Goal: Task Accomplishment & Management: Complete application form

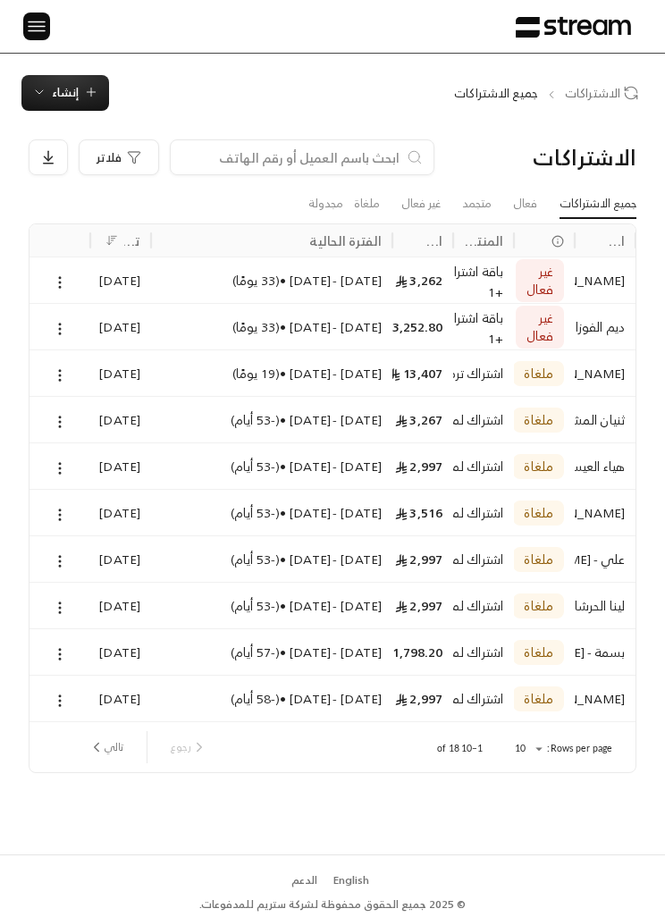
scroll to position [62, 0]
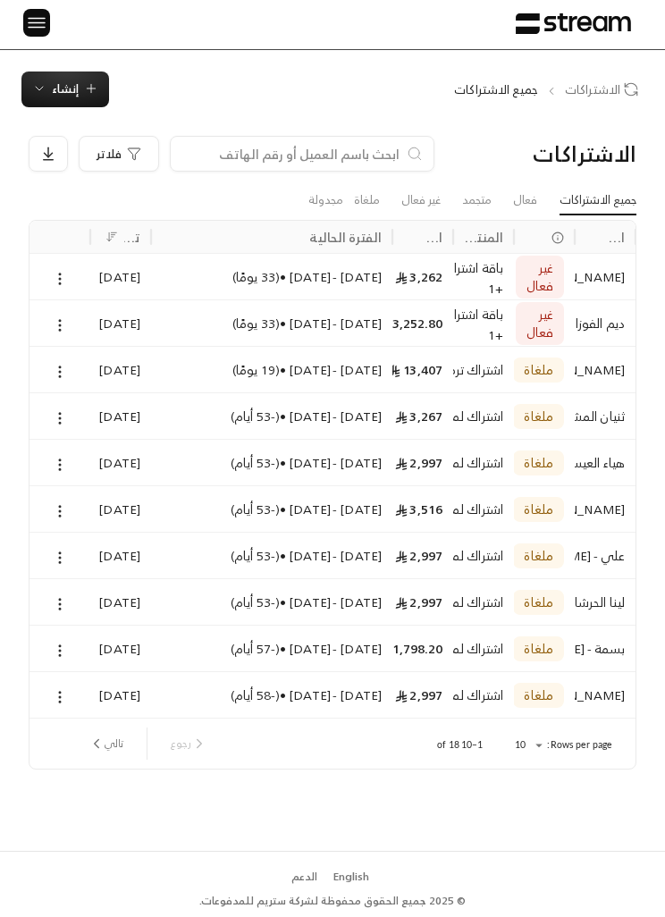
click at [55, 79] on span "إنشاء" at bounding box center [65, 89] width 27 height 21
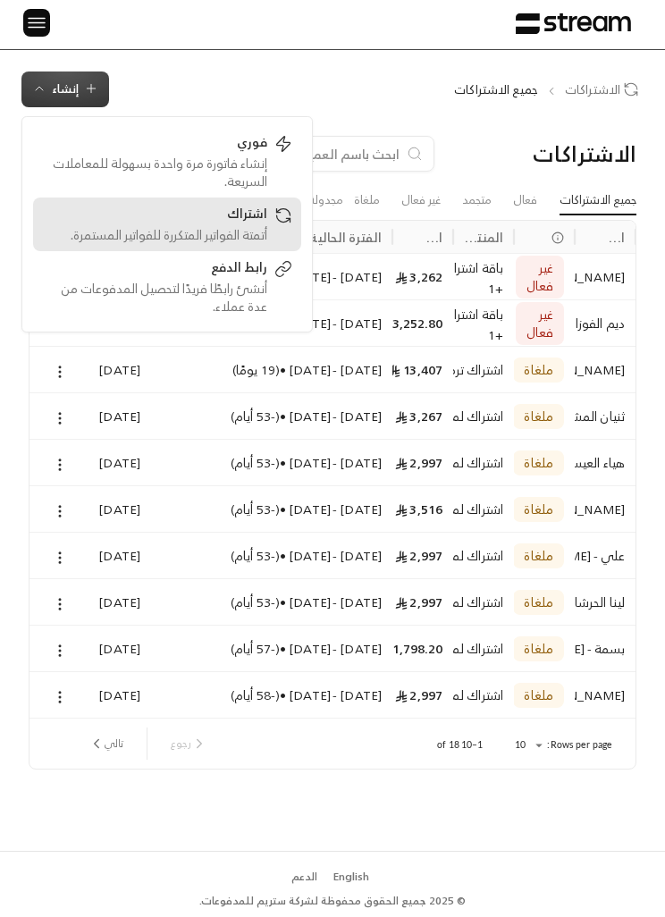
click at [124, 226] on div "أتمتة الفواتير المتكررة للفواتير المستمرة." at bounding box center [154, 235] width 225 height 18
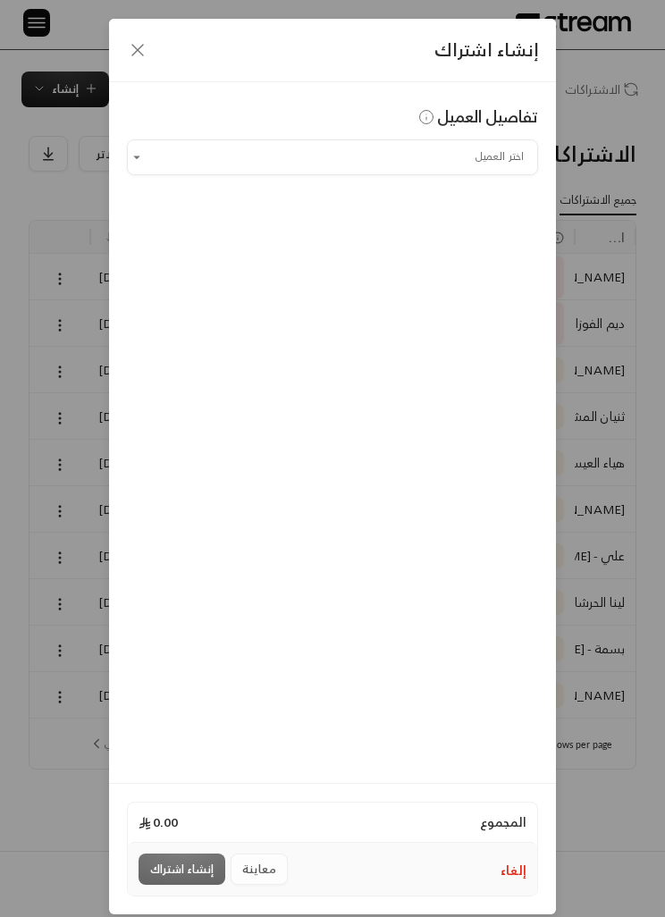
click at [153, 170] on input "اختر العميل" at bounding box center [332, 157] width 411 height 30
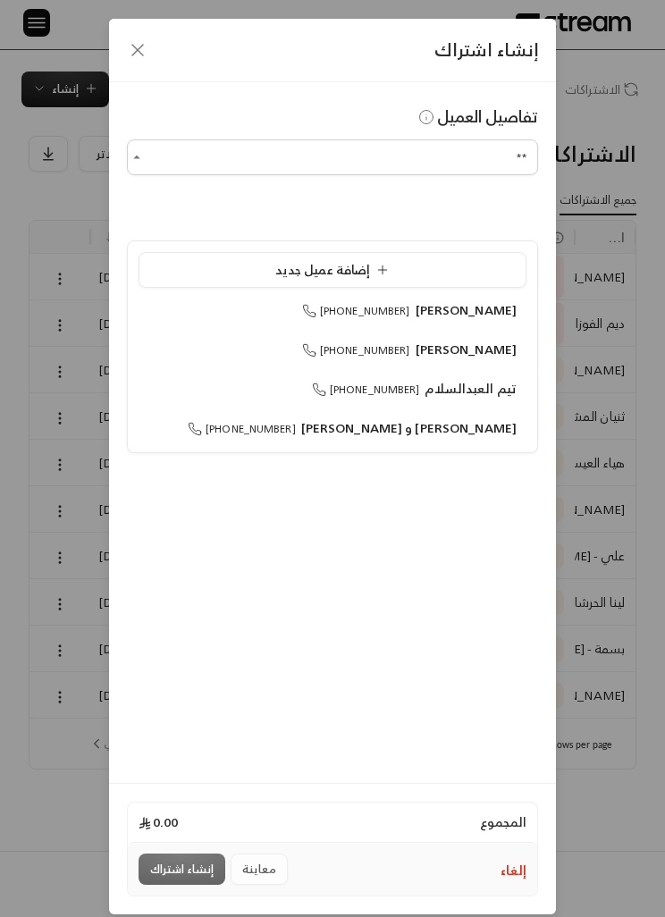
type input "*"
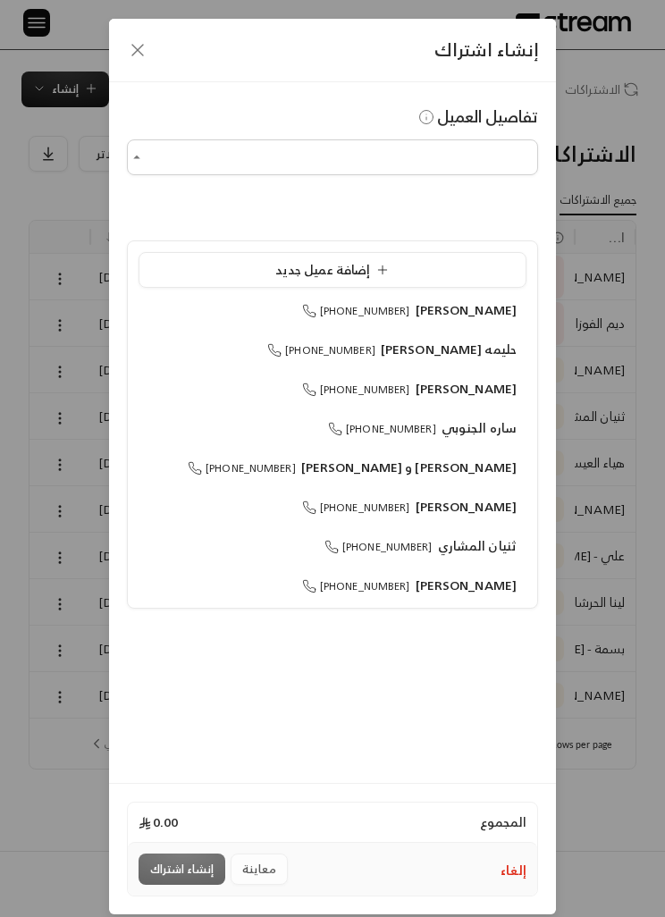
type input "*"
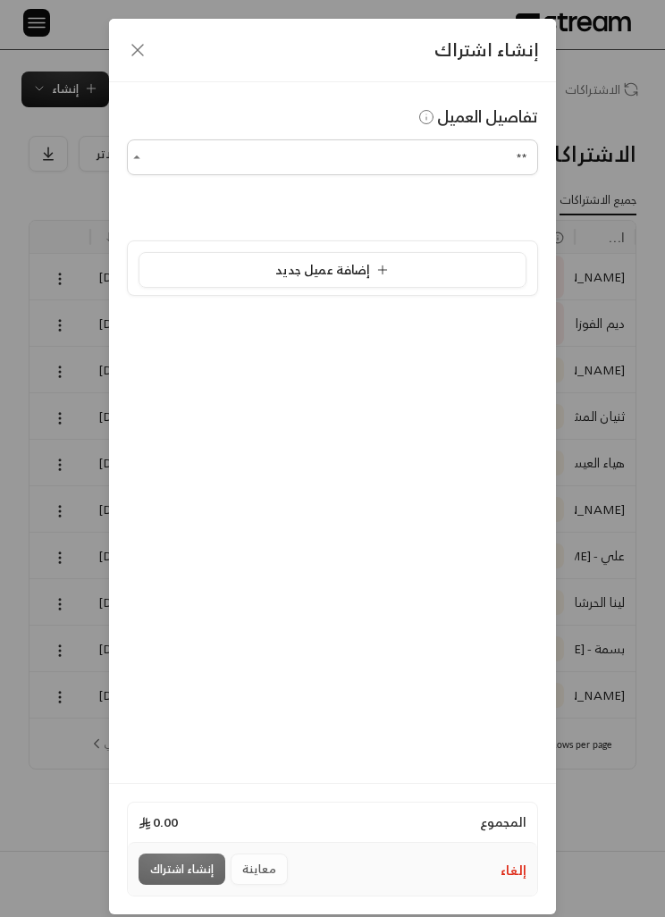
type input "*"
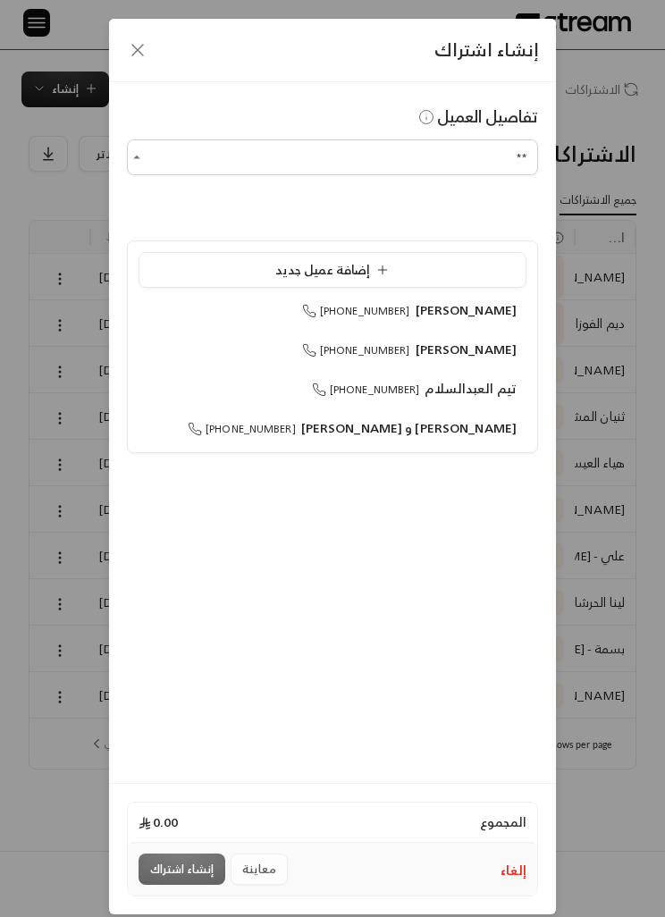
type input "*"
click at [460, 299] on span "[PERSON_NAME]" at bounding box center [467, 310] width 102 height 22
type input "**********"
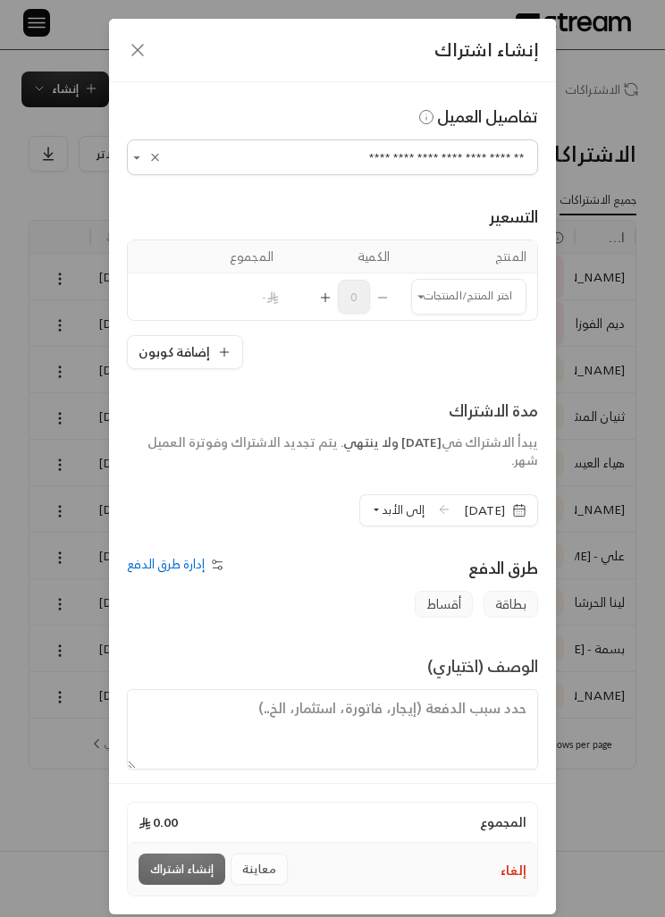
click at [481, 287] on input "اختر العميل" at bounding box center [468, 297] width 115 height 30
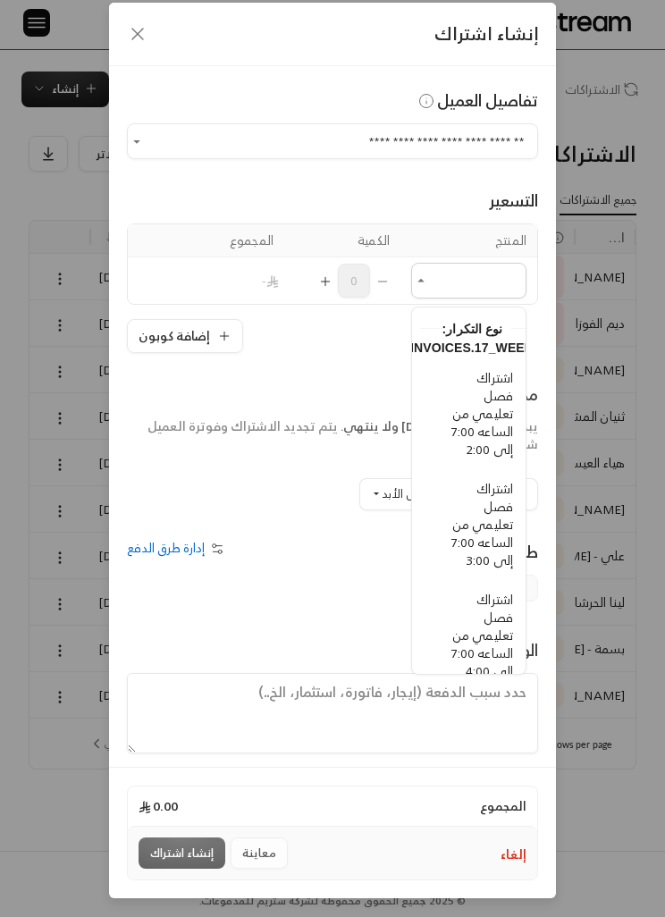
scroll to position [520, -8]
click at [496, 486] on span "اشتراك فصل تعليمي من الساعه 7:00 إلى 3:00" at bounding box center [483, 524] width 62 height 94
type input "**********"
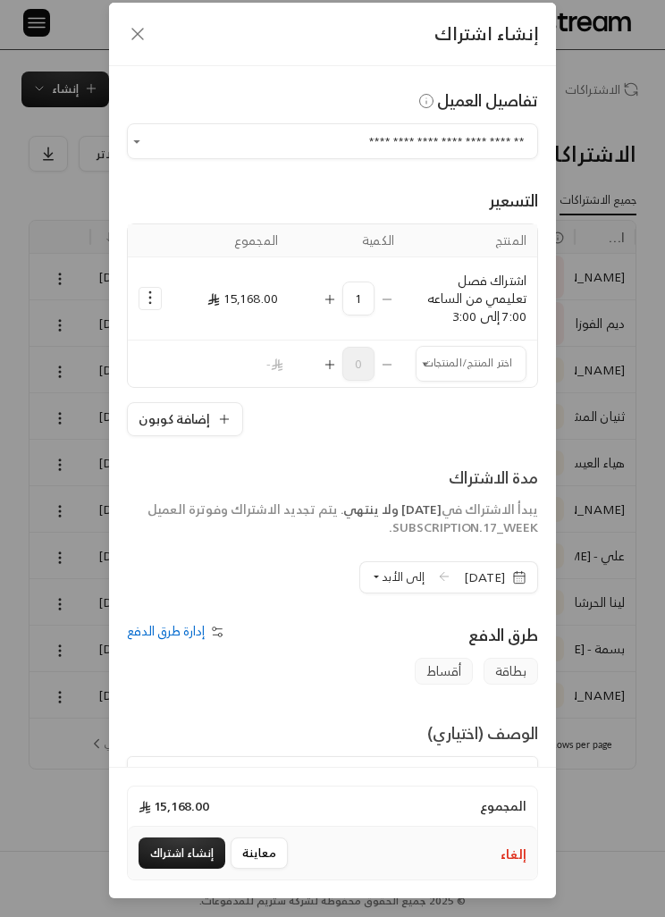
click at [385, 567] on span "إلى الأبد" at bounding box center [403, 577] width 43 height 21
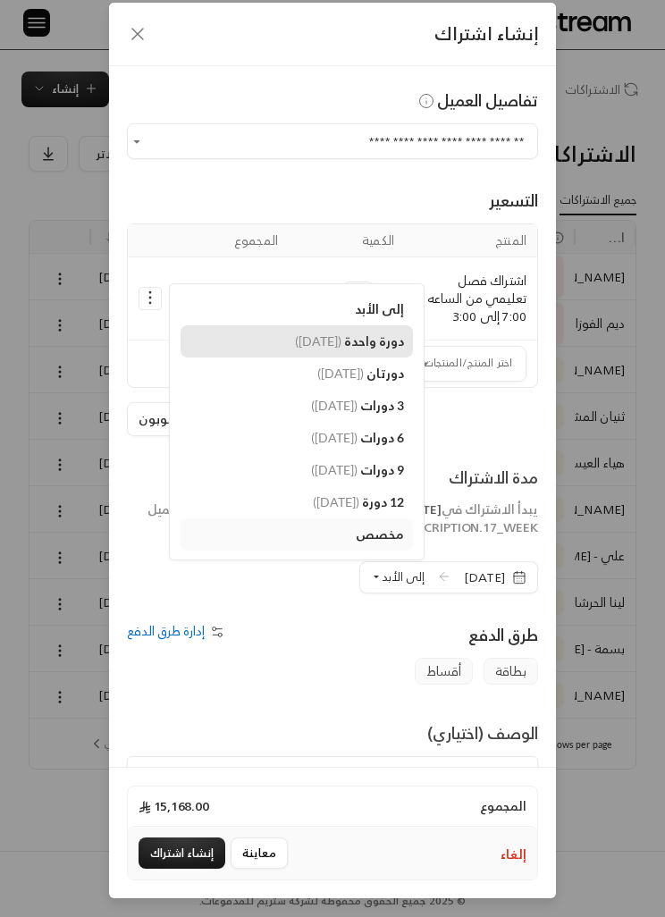
click at [351, 334] on span "دورة واحدة" at bounding box center [374, 341] width 60 height 15
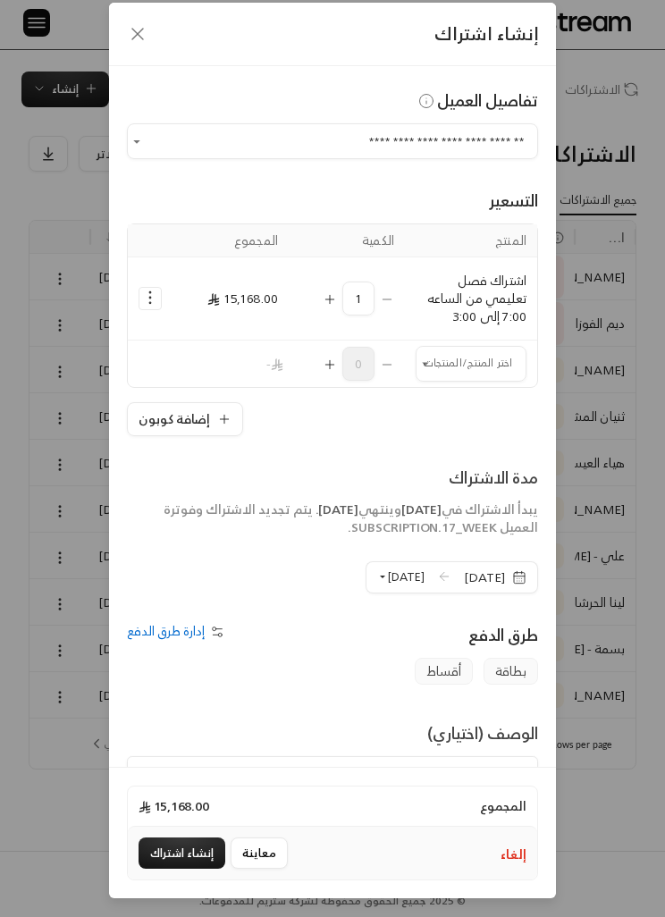
click at [445, 658] on span "أقساط" at bounding box center [444, 671] width 58 height 27
click at [189, 620] on span "إدارة طرق الدفع" at bounding box center [166, 631] width 78 height 22
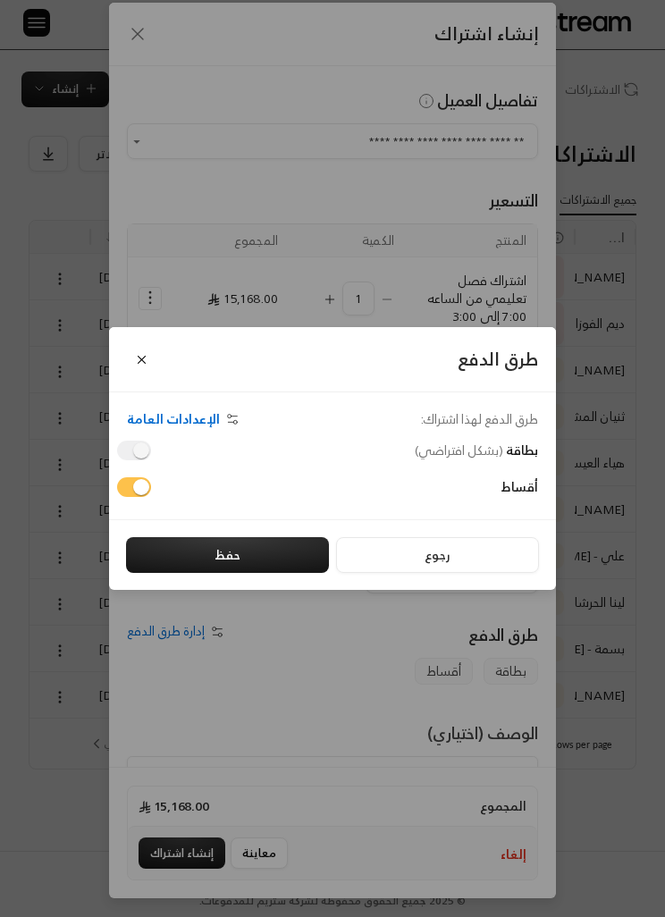
click at [135, 456] on span at bounding box center [134, 451] width 34 height 20
click at [130, 443] on span at bounding box center [134, 451] width 34 height 20
click at [123, 446] on span at bounding box center [134, 451] width 34 height 20
click at [131, 450] on span at bounding box center [134, 451] width 34 height 20
click at [131, 449] on span at bounding box center [134, 451] width 34 height 20
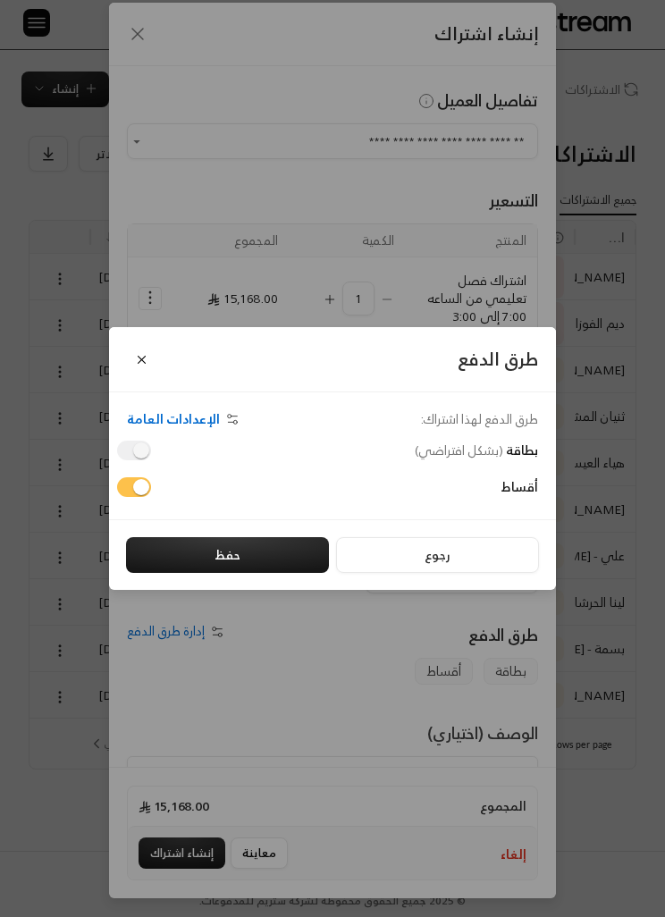
click at [173, 412] on span "الإعدادات العامة" at bounding box center [173, 418] width 93 height 15
click at [133, 351] on button "Close" at bounding box center [141, 359] width 29 height 29
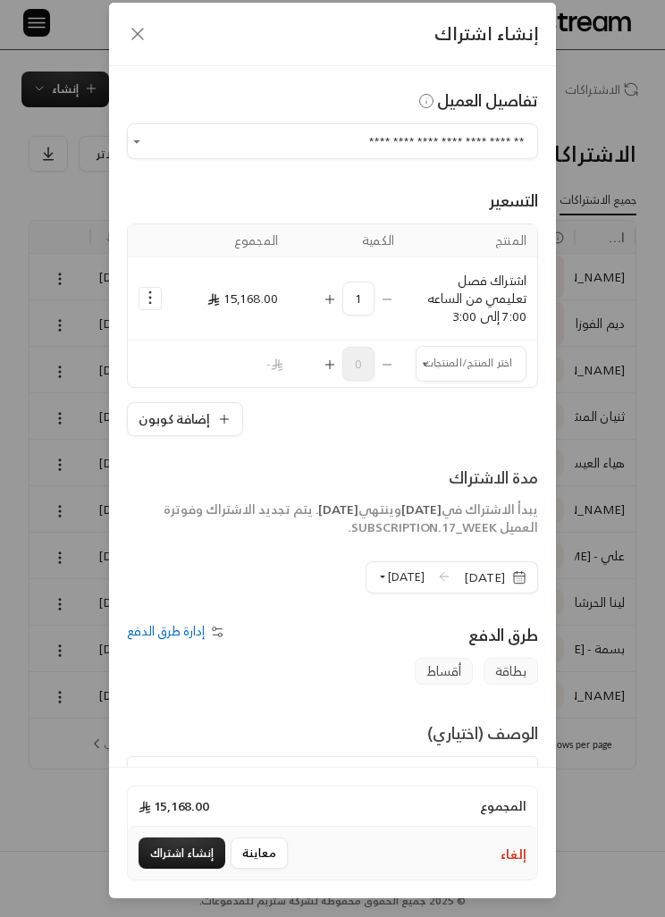
scroll to position [19, 0]
click at [473, 126] on input "**********" at bounding box center [332, 141] width 411 height 30
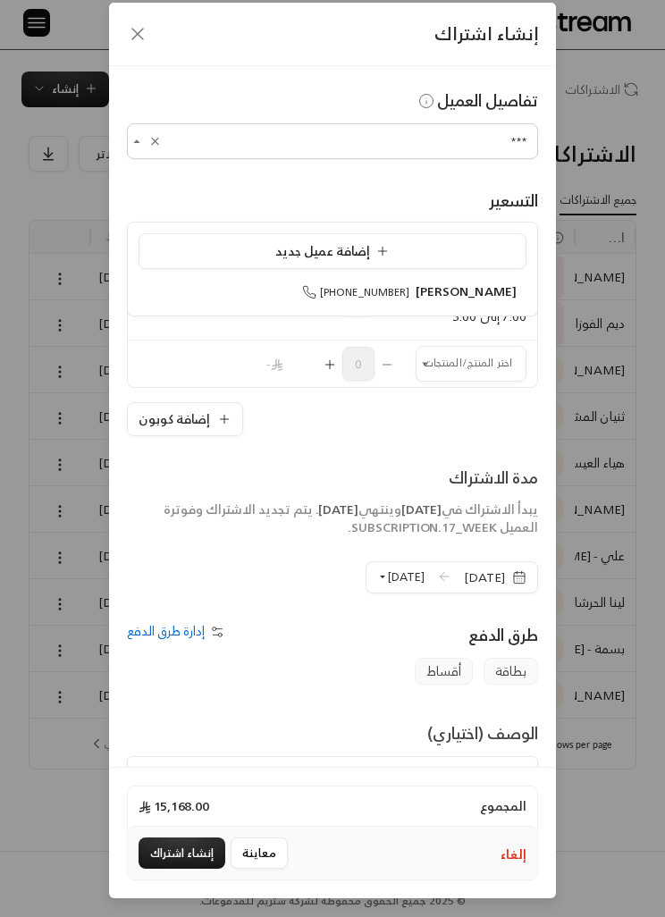
click at [503, 233] on li "إضافة عميل جديد" at bounding box center [333, 251] width 388 height 36
type input "**********"
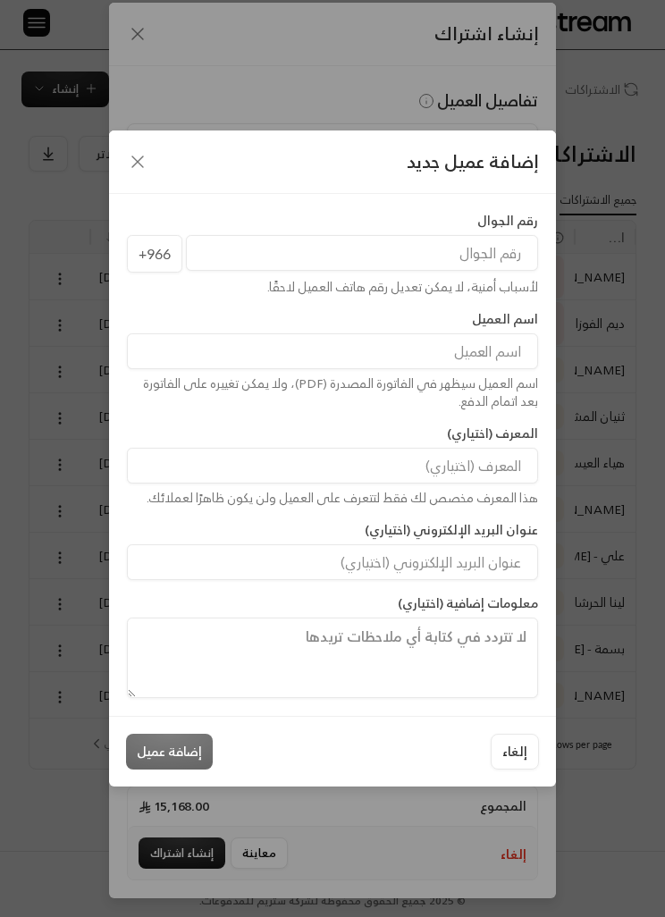
click at [132, 184] on div "إضافة عميل جديد" at bounding box center [332, 162] width 447 height 63
click at [143, 165] on icon "button" at bounding box center [137, 161] width 21 height 21
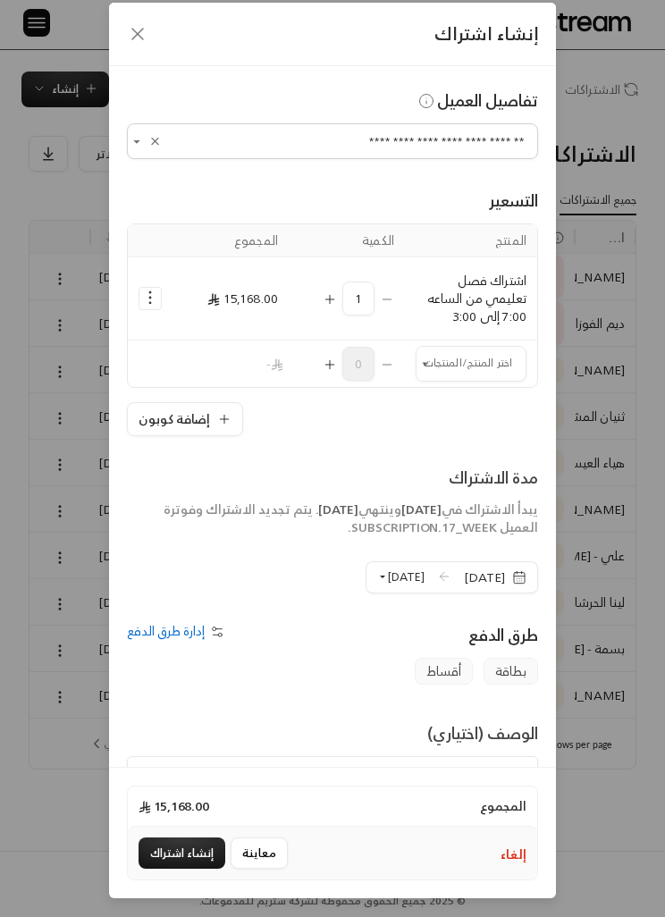
click at [469, 143] on input "**********" at bounding box center [332, 141] width 411 height 30
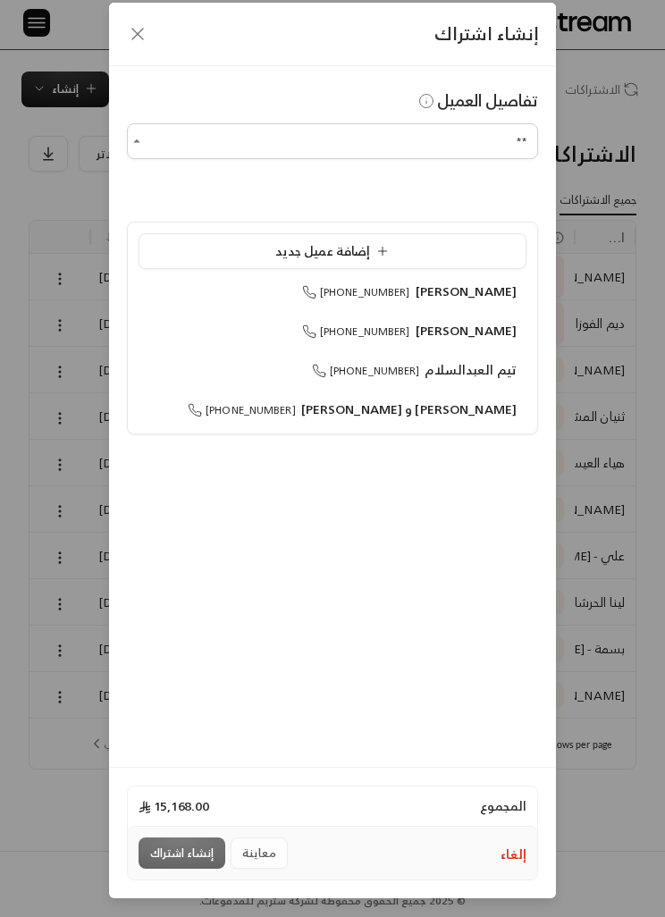
click at [467, 319] on span "[PERSON_NAME]" at bounding box center [467, 330] width 102 height 22
type input "**********"
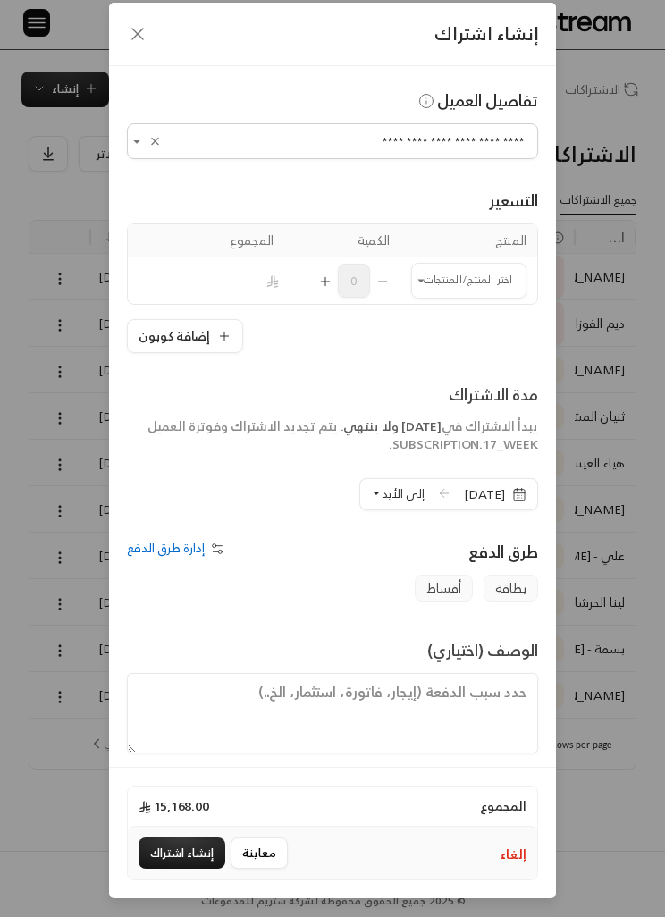
click at [448, 290] on input "اختر العميل" at bounding box center [468, 281] width 115 height 30
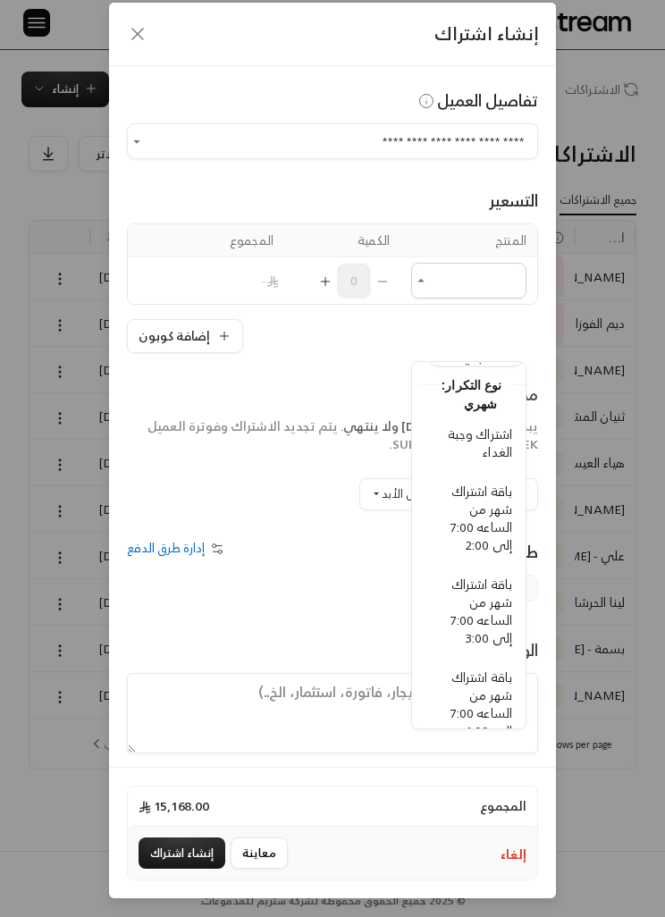
scroll to position [43, -7]
click at [491, 422] on span "اشتراك وجبة الغداء" at bounding box center [480, 442] width 64 height 40
type input "**********"
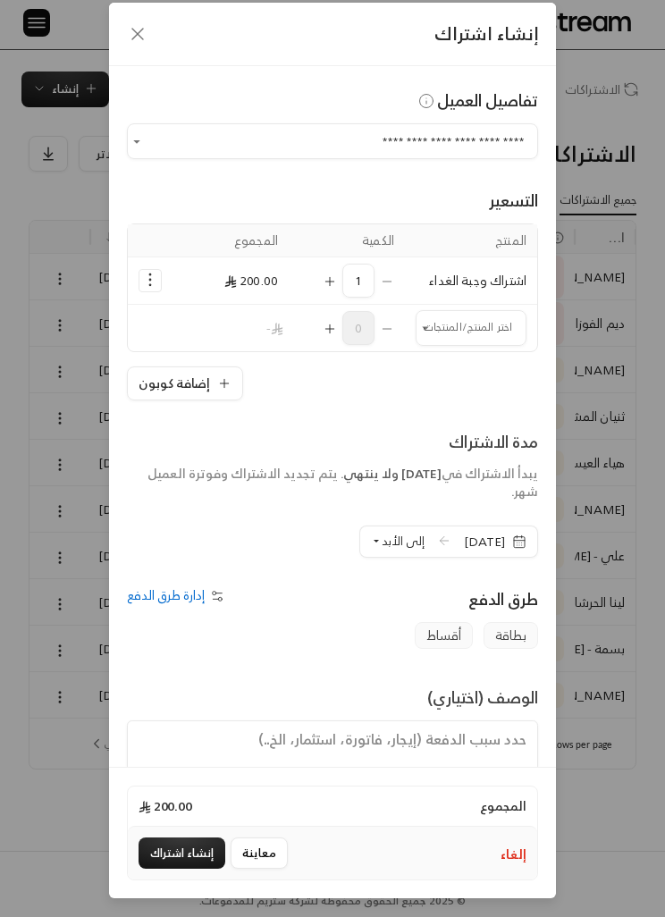
click at [377, 275] on div "1" at bounding box center [347, 281] width 95 height 34
click at [145, 279] on icon "Selected Products" at bounding box center [150, 280] width 18 height 18
click at [190, 346] on link "إزالة المنتج" at bounding box center [206, 355] width 111 height 30
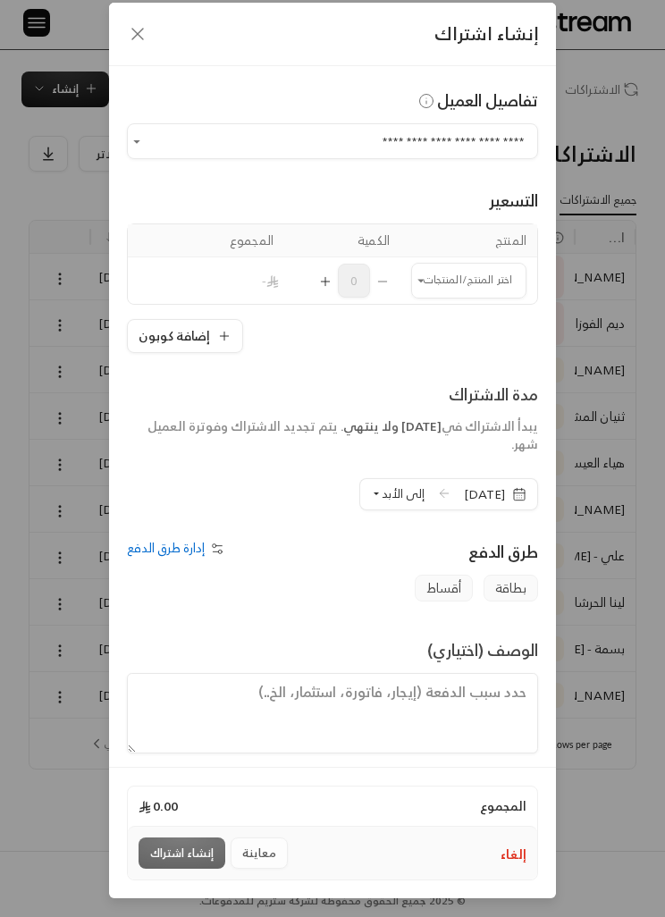
click at [418, 288] on div "اختر المنتج/المنتجات" at bounding box center [468, 281] width 115 height 36
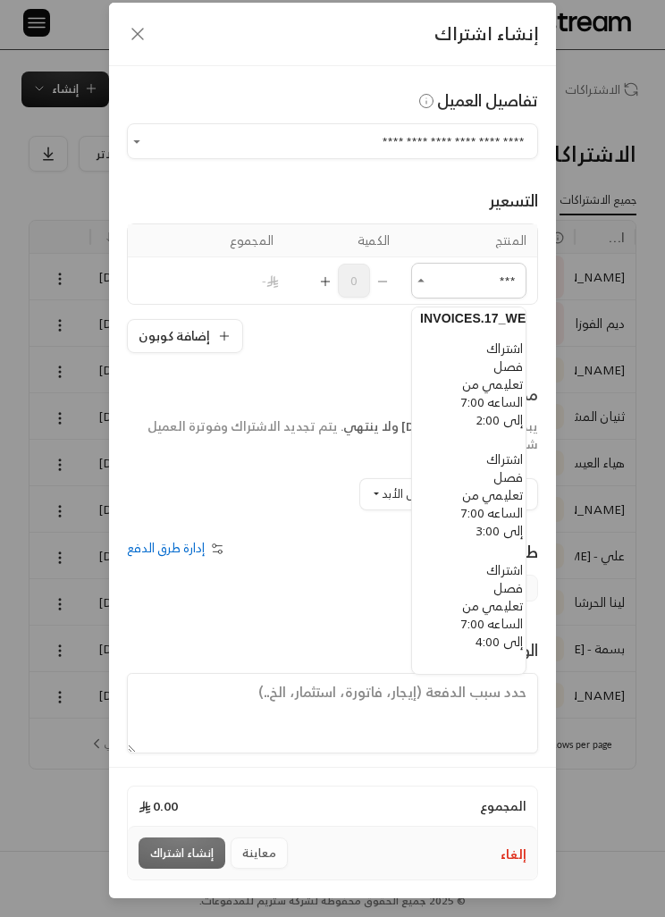
scroll to position [554, -18]
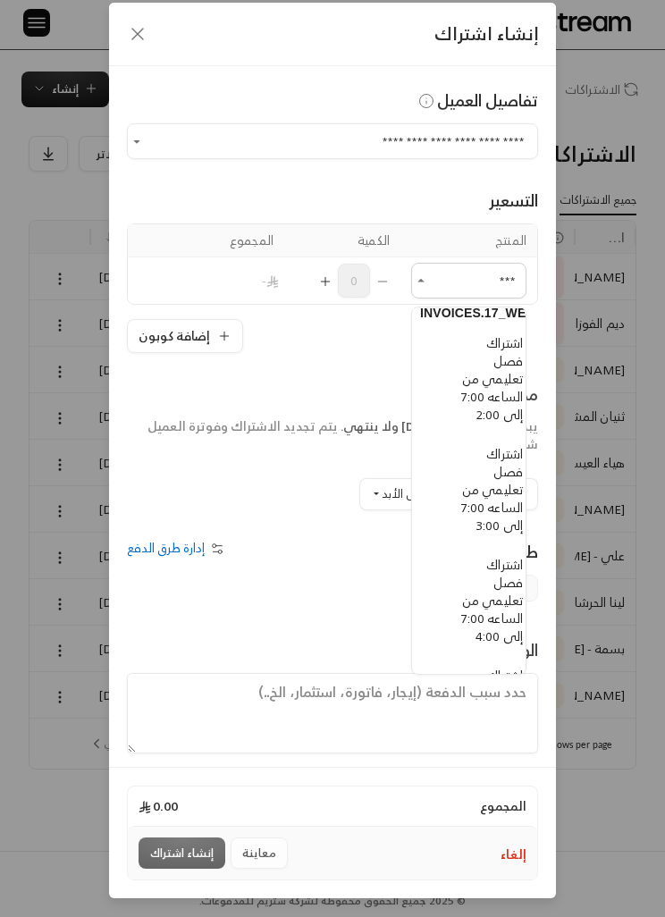
click at [500, 443] on span "اشتراك فصل تعليمي من الساعه 7:00 إلى 3:00" at bounding box center [492, 490] width 62 height 94
type input "***"
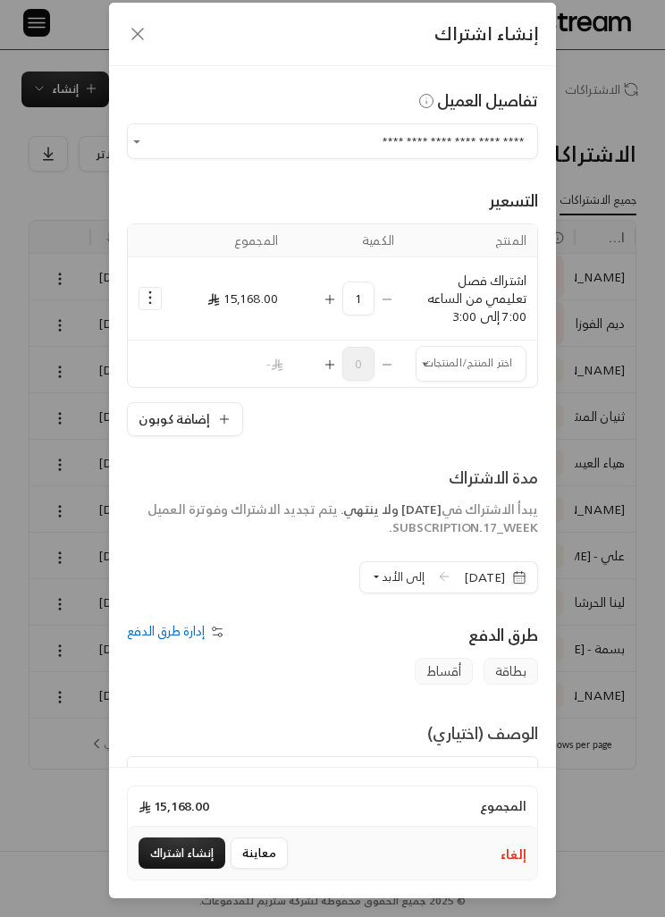
click at [486, 349] on input "اختر العميل" at bounding box center [471, 364] width 111 height 30
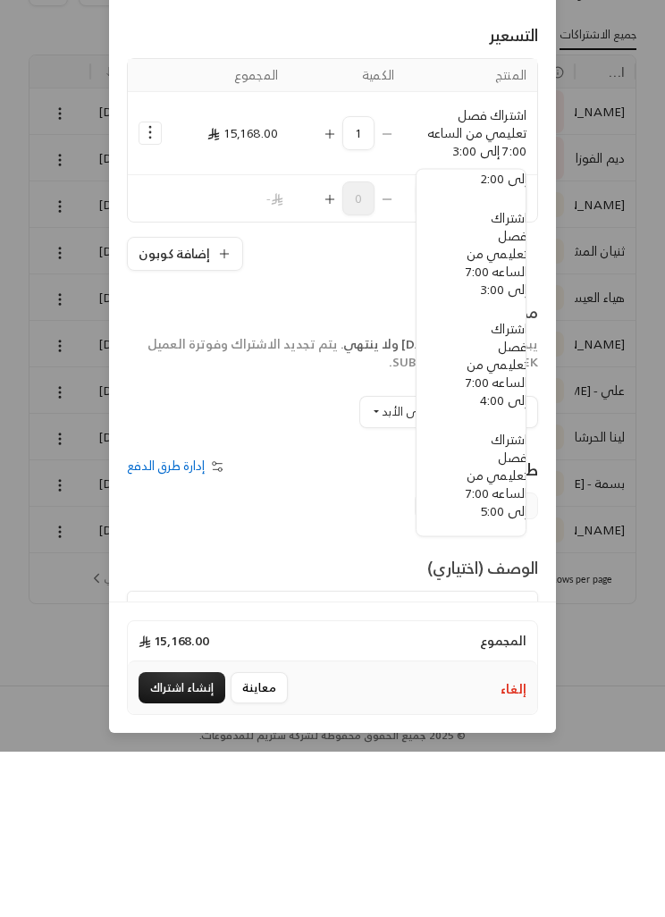
scroll to position [699, -23]
click at [317, 480] on div "**********" at bounding box center [332, 416] width 447 height 701
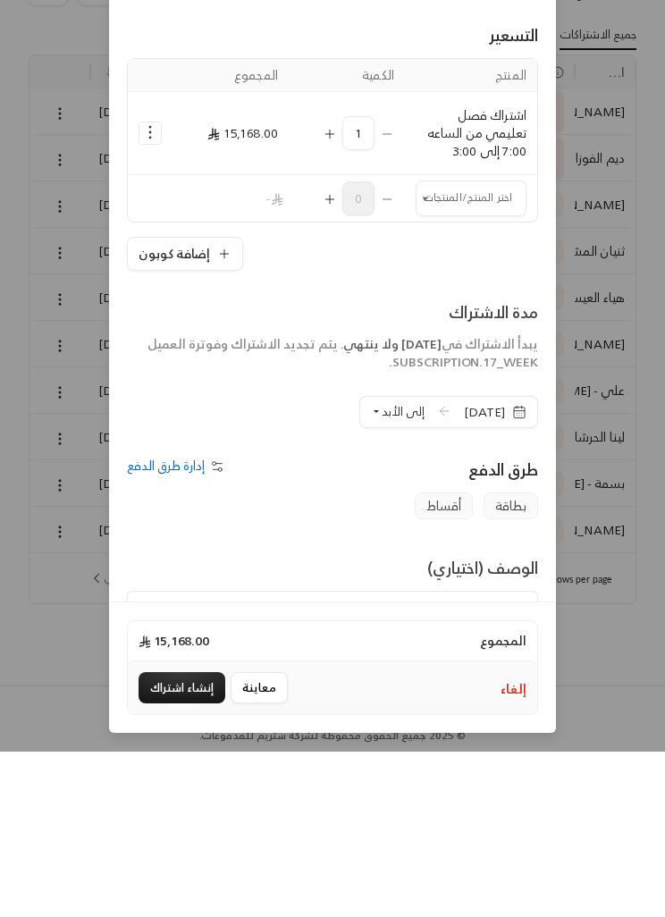
scroll to position [62, 0]
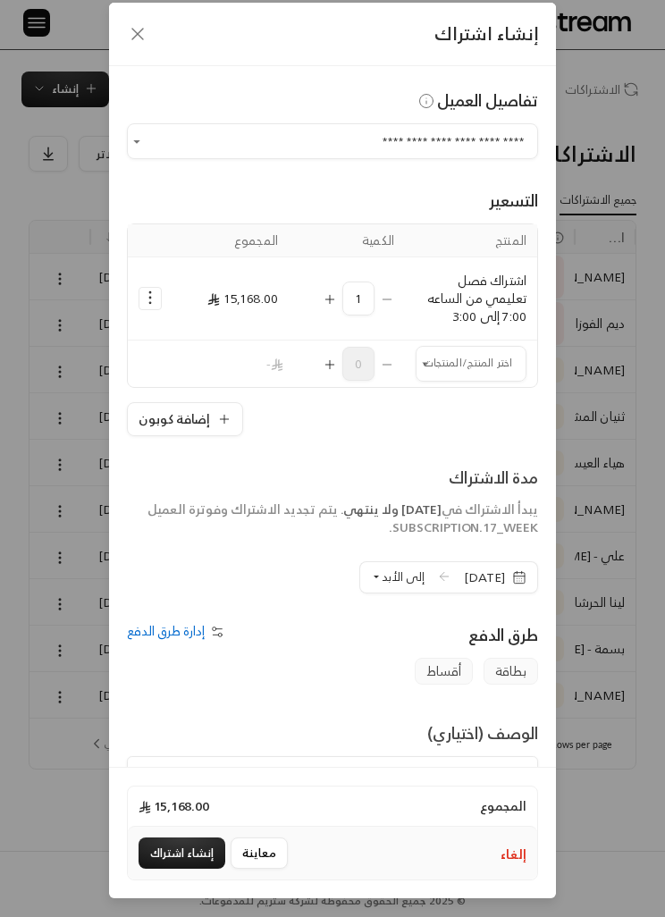
click at [482, 349] on input "اختر العميل" at bounding box center [471, 364] width 111 height 30
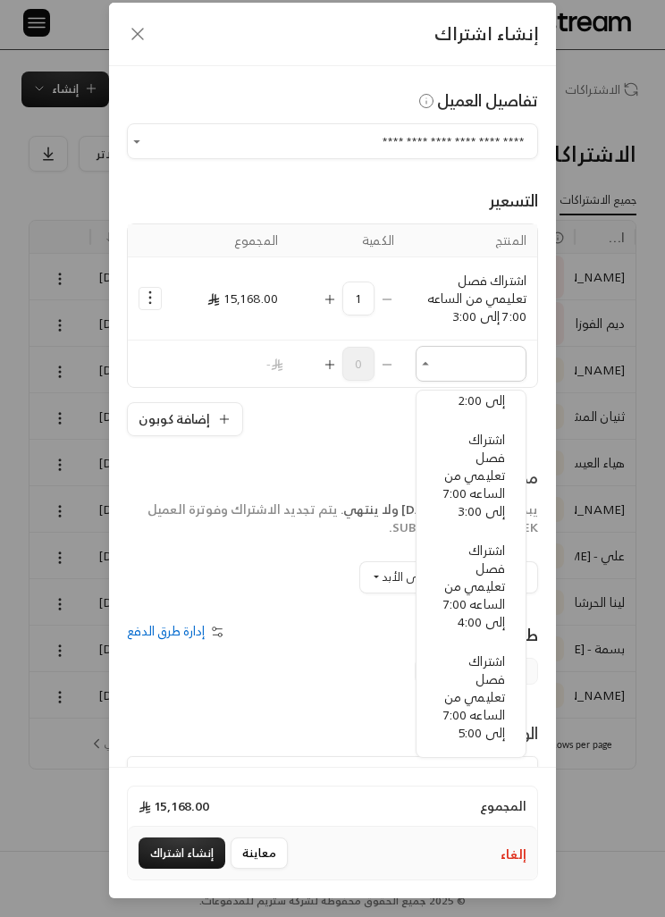
scroll to position [699, 0]
click at [331, 622] on div "إدارة طرق الدفع" at bounding box center [226, 640] width 214 height 36
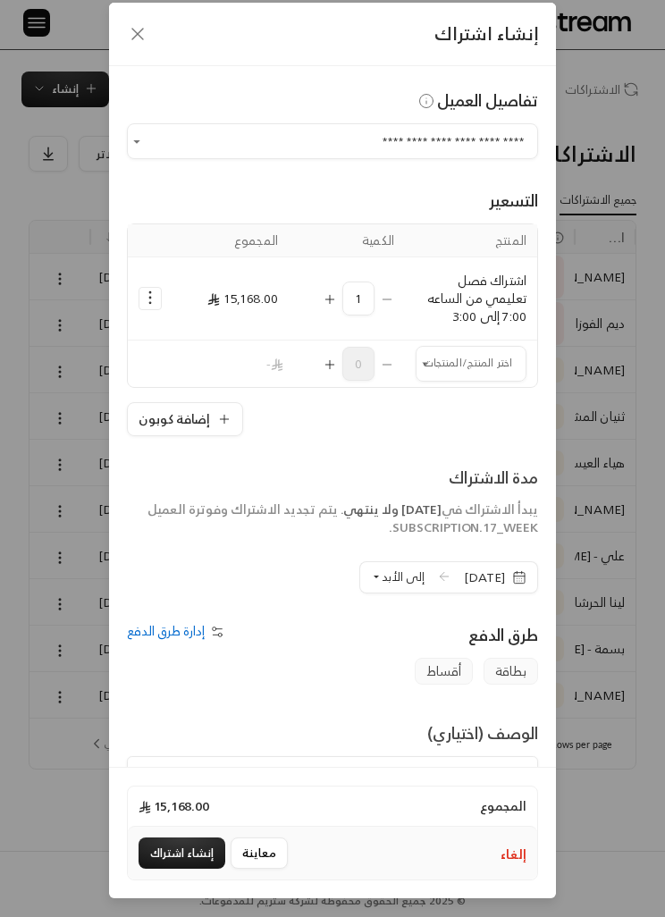
click at [479, 349] on input "اختر العميل" at bounding box center [471, 364] width 111 height 30
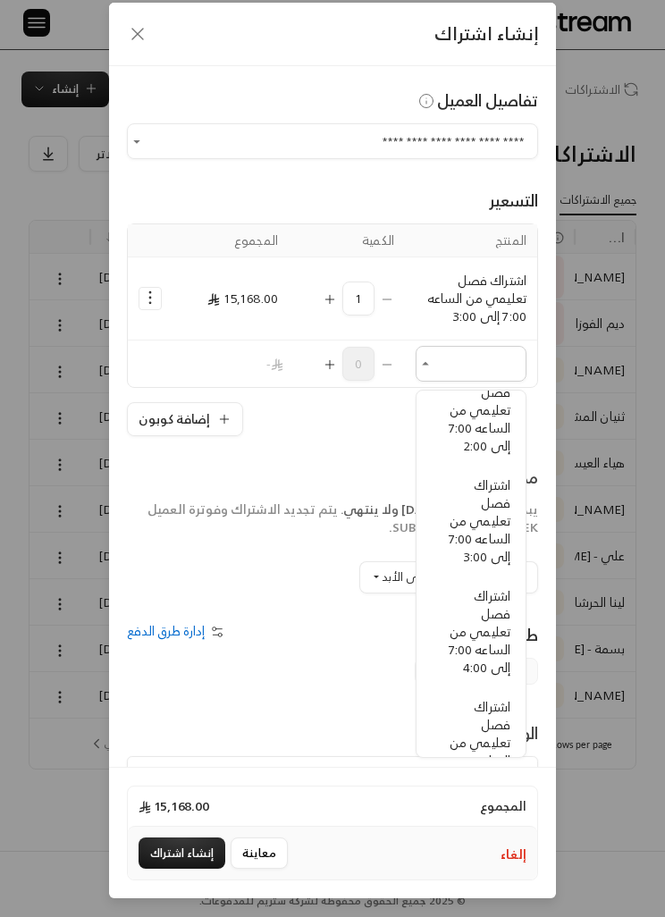
scroll to position [613, -7]
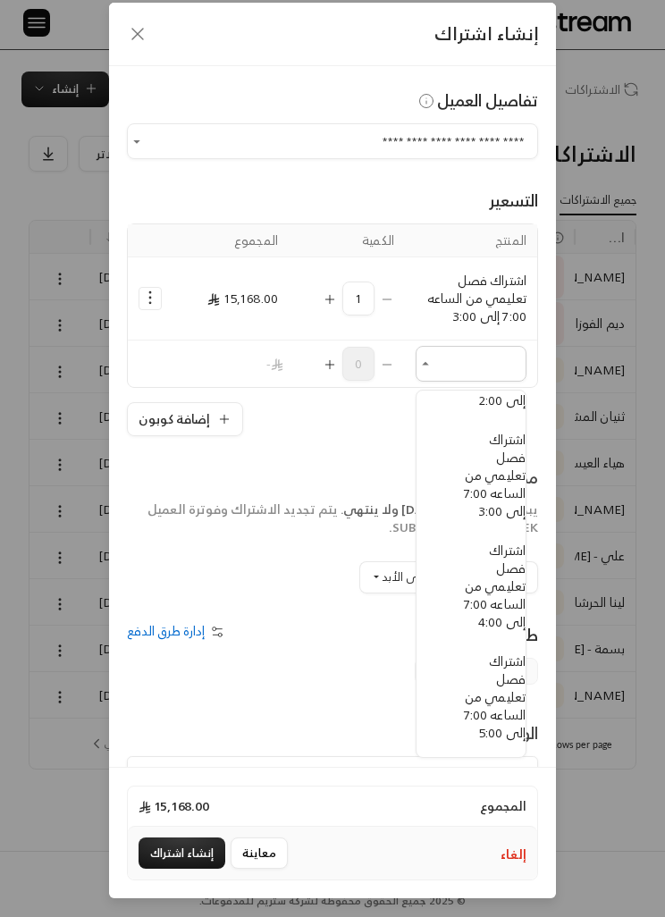
click at [594, 419] on div "**********" at bounding box center [332, 458] width 665 height 917
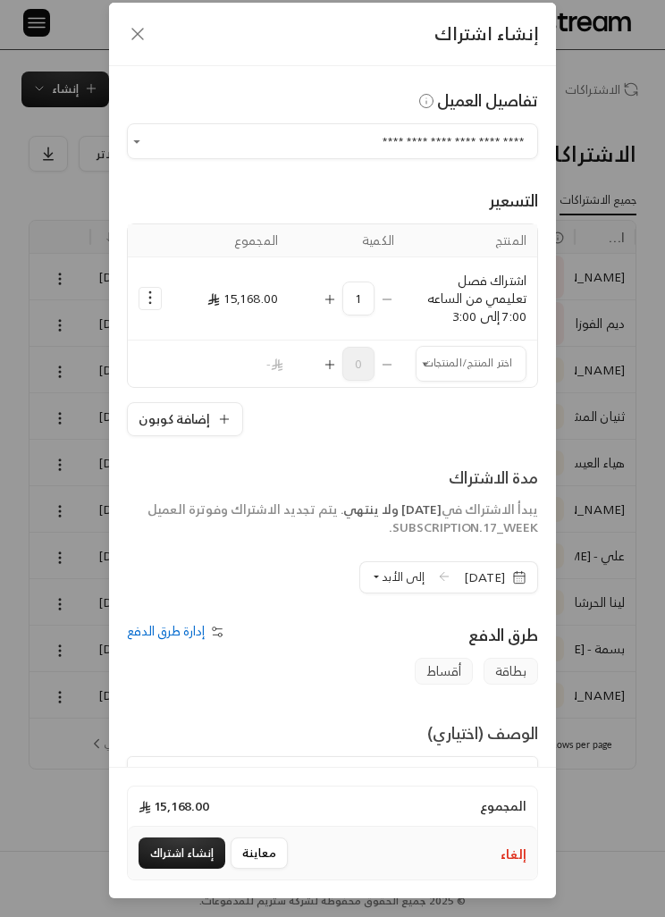
click at [488, 349] on input "اختر العميل" at bounding box center [471, 364] width 111 height 30
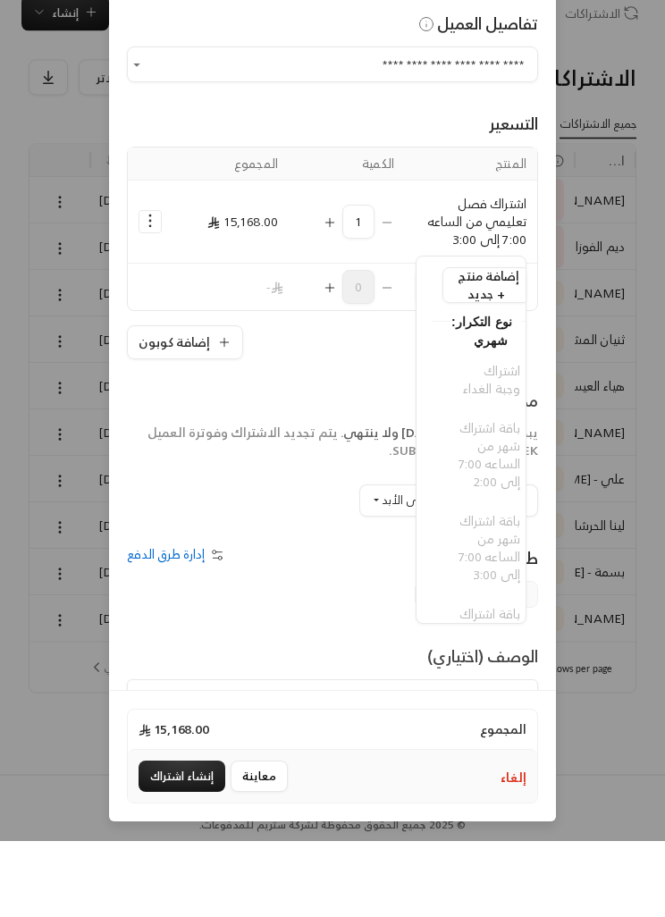
scroll to position [0, -15]
click at [489, 431] on div "اشتراك وجبة الغداء باقة اشتراك شهر من الساعه 7:00 إلى 2:00 باقة اشتراك شهر من ا…" at bounding box center [486, 643] width 109 height 424
click at [448, 349] on input "اختر العميل" at bounding box center [471, 364] width 111 height 30
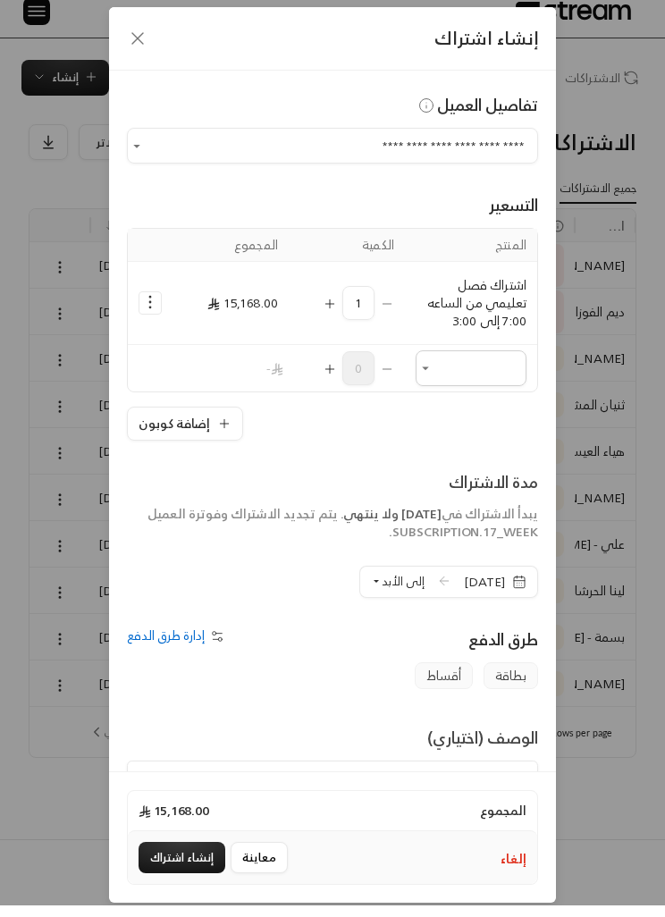
scroll to position [0, 0]
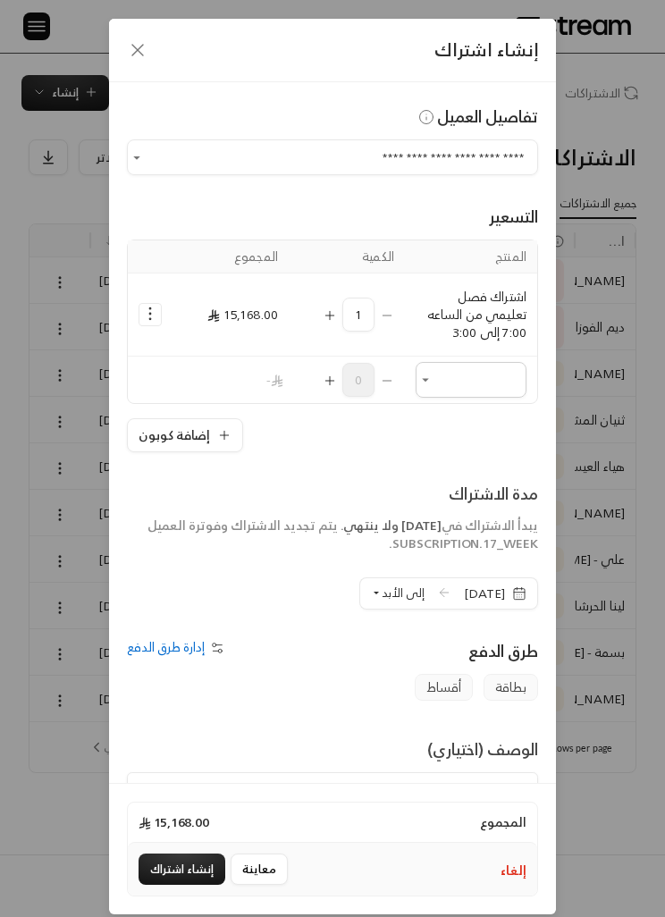
click at [149, 144] on input "**********" at bounding box center [332, 157] width 411 height 30
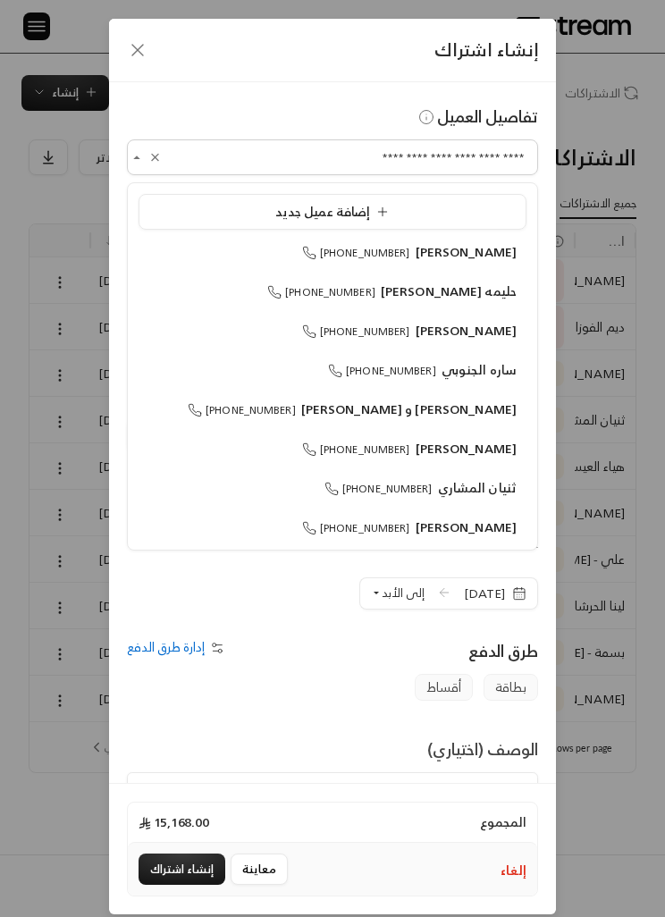
scroll to position [640, 0]
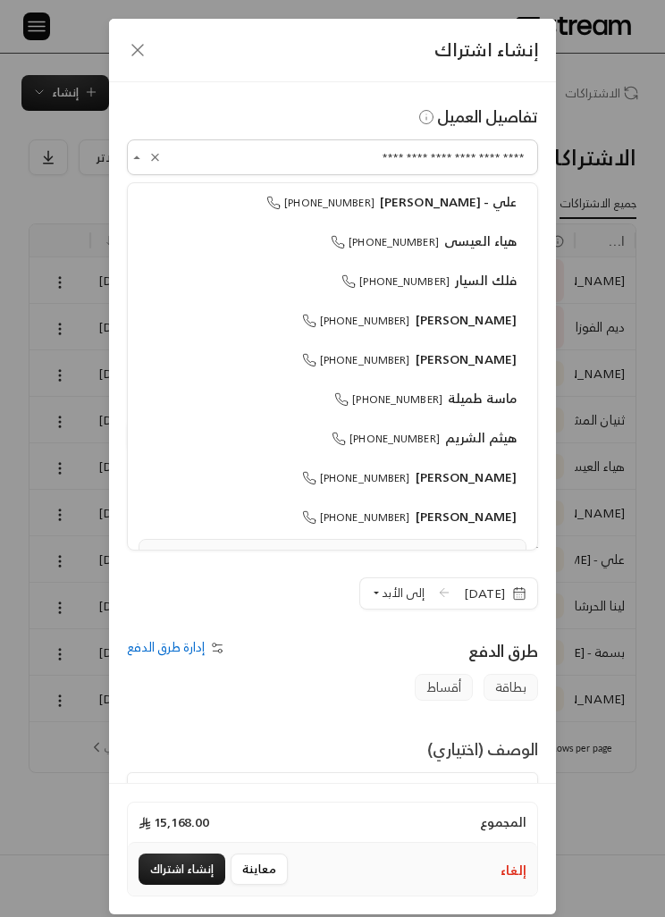
click at [137, 79] on div "إنشاء اشتراك" at bounding box center [332, 50] width 447 height 63
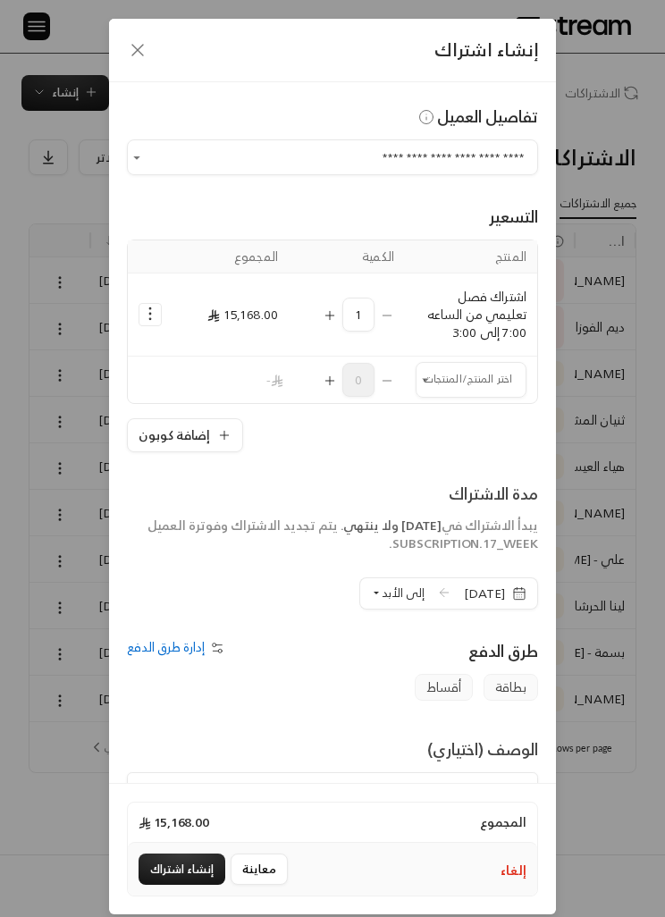
click at [146, 312] on icon "Selected Products" at bounding box center [150, 314] width 18 height 18
click at [442, 377] on input "اختر العميل" at bounding box center [471, 380] width 111 height 30
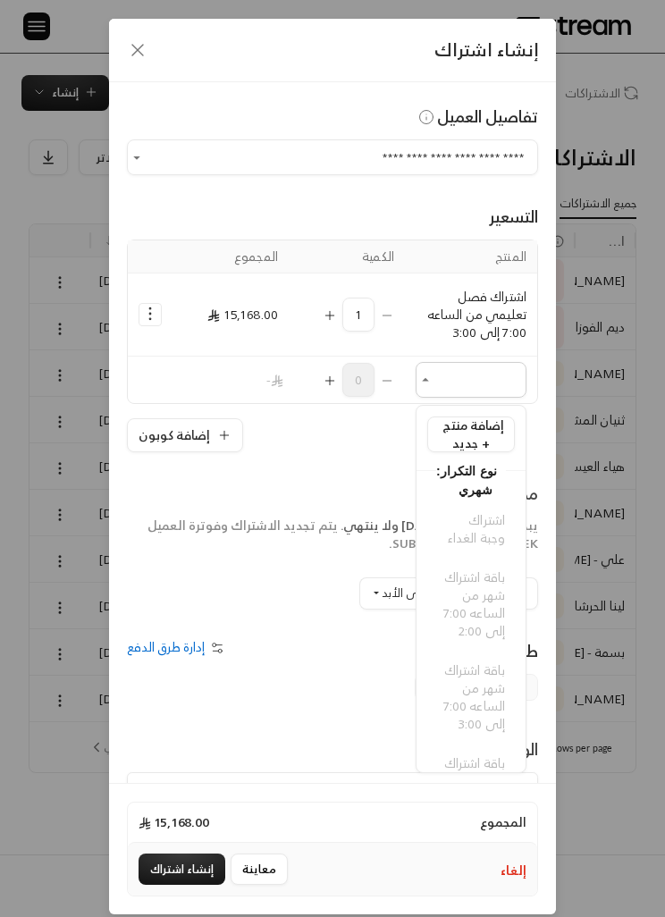
click at [470, 448] on span "إضافة منتج جديد +" at bounding box center [474, 434] width 62 height 40
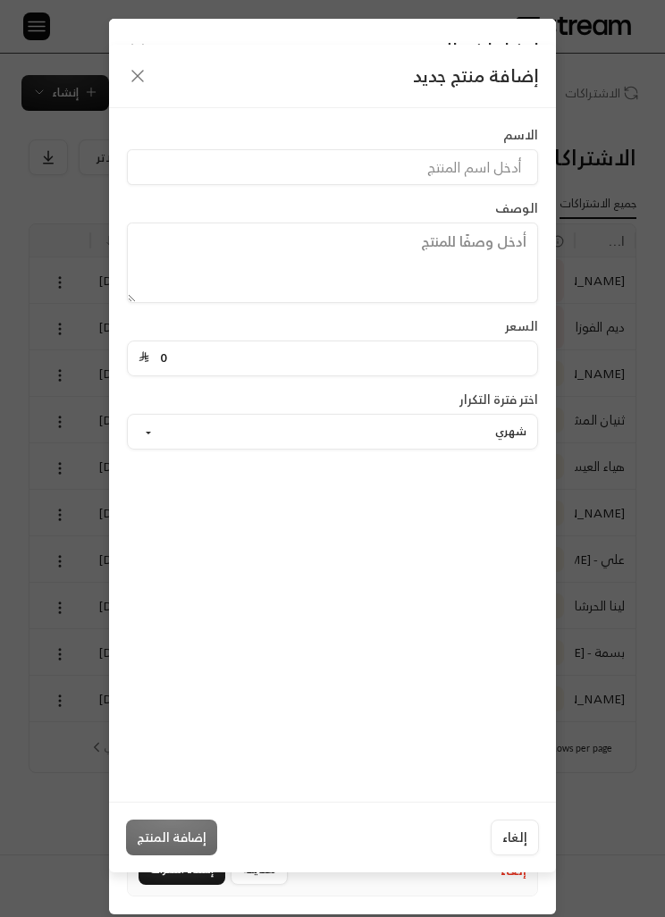
click at [351, 414] on button "شهري" at bounding box center [332, 432] width 411 height 36
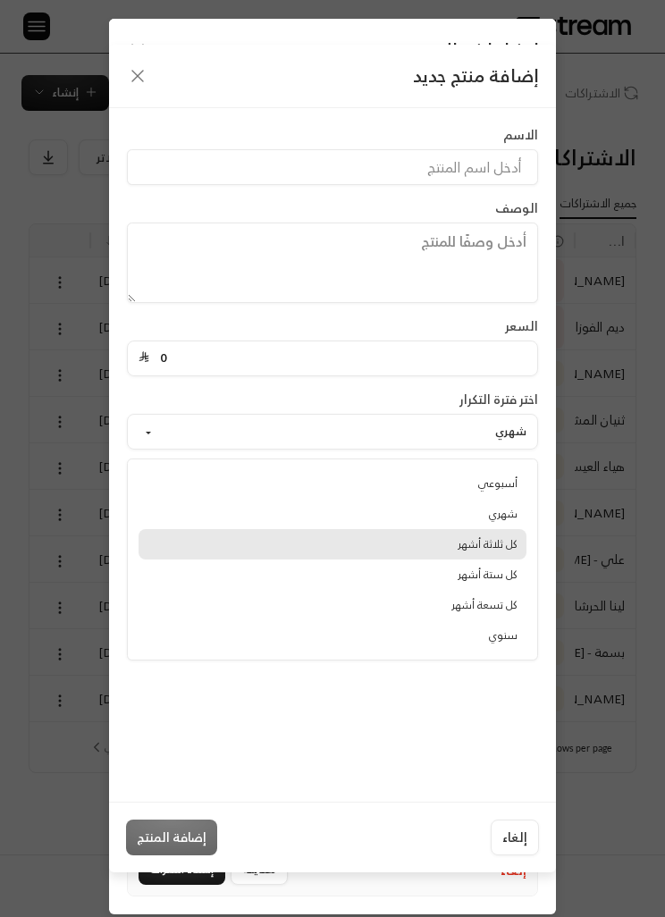
click at [492, 529] on link "كل ثلاثة أشهر" at bounding box center [333, 544] width 388 height 30
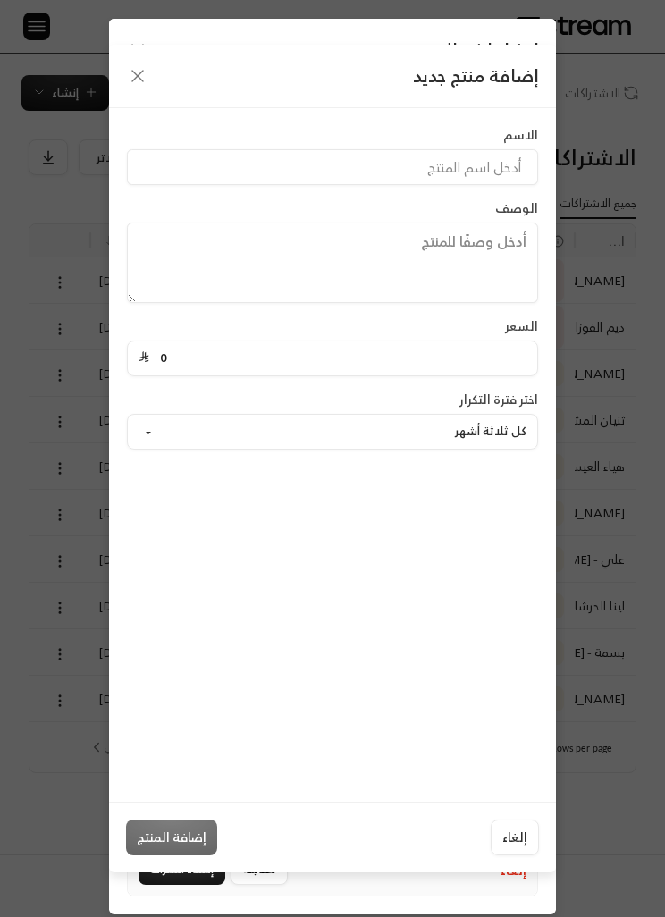
click at [455, 414] on button "كل ثلاثة أشهر" at bounding box center [332, 432] width 411 height 36
click at [4, 134] on div "إضافة منتج جديد الاسم الوصف السعر 0 اختر فترة التكرار كل ثلاثة أشهر أسبوعي شهري…" at bounding box center [332, 458] width 665 height 917
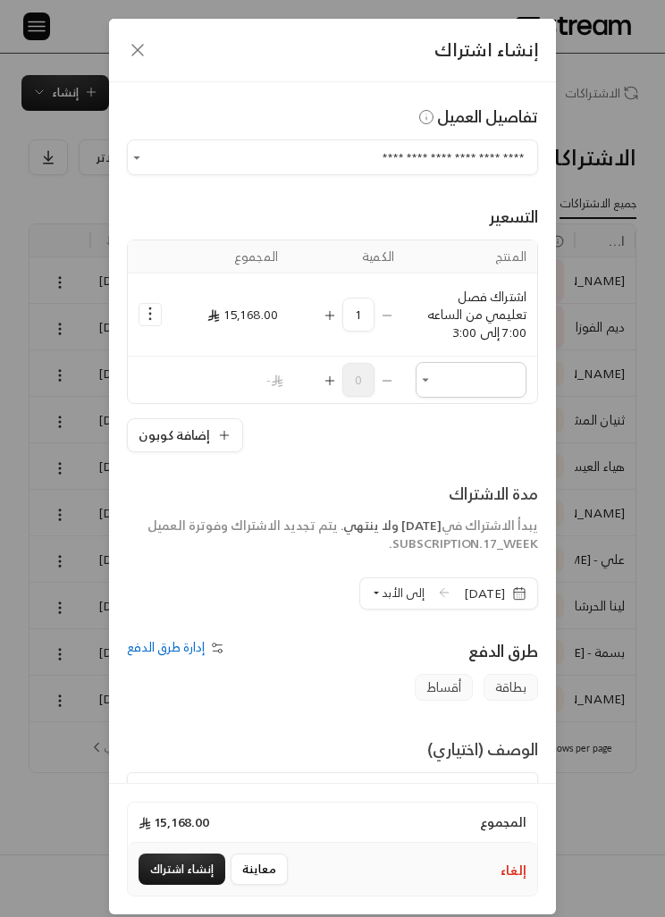
click at [434, 380] on button "Open" at bounding box center [426, 380] width 20 height 20
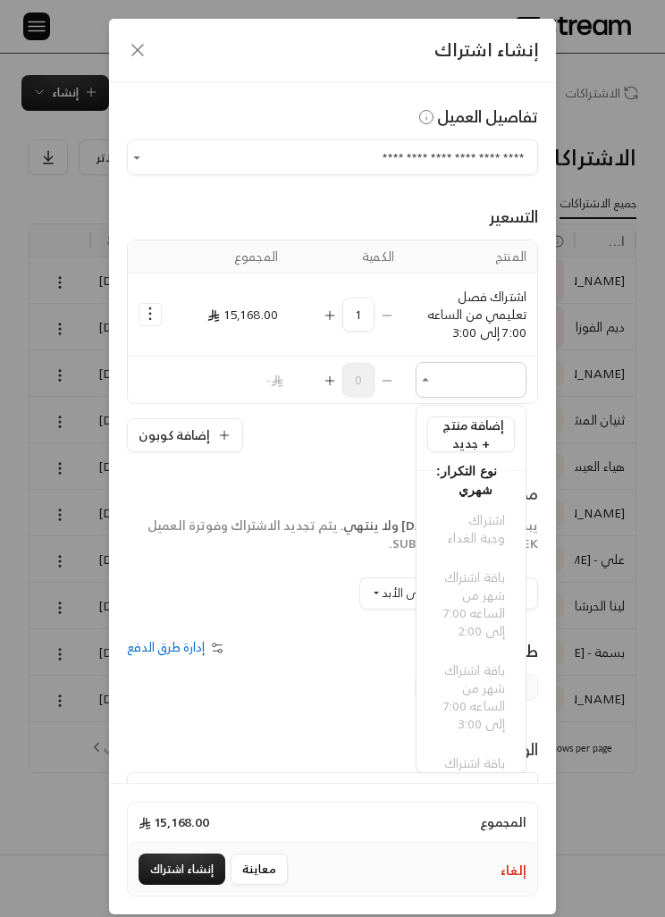
click at [454, 433] on span "إضافة منتج جديد +" at bounding box center [474, 434] width 62 height 40
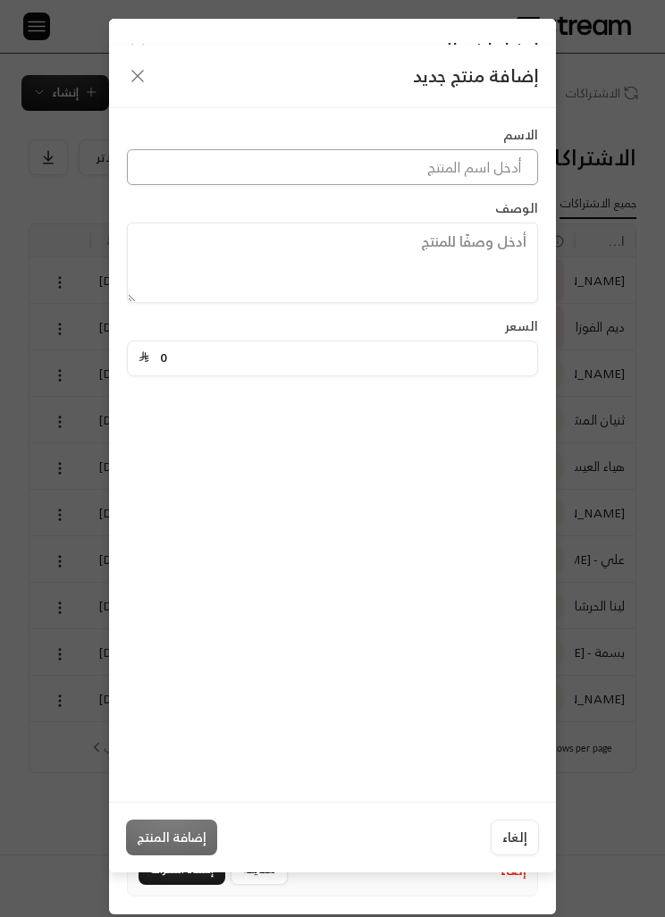
click at [233, 149] on input at bounding box center [332, 167] width 411 height 36
type input "اشتراك رسوم الوجبة"
click at [479, 223] on textarea at bounding box center [332, 263] width 411 height 80
click at [491, 342] on input "0" at bounding box center [337, 359] width 377 height 34
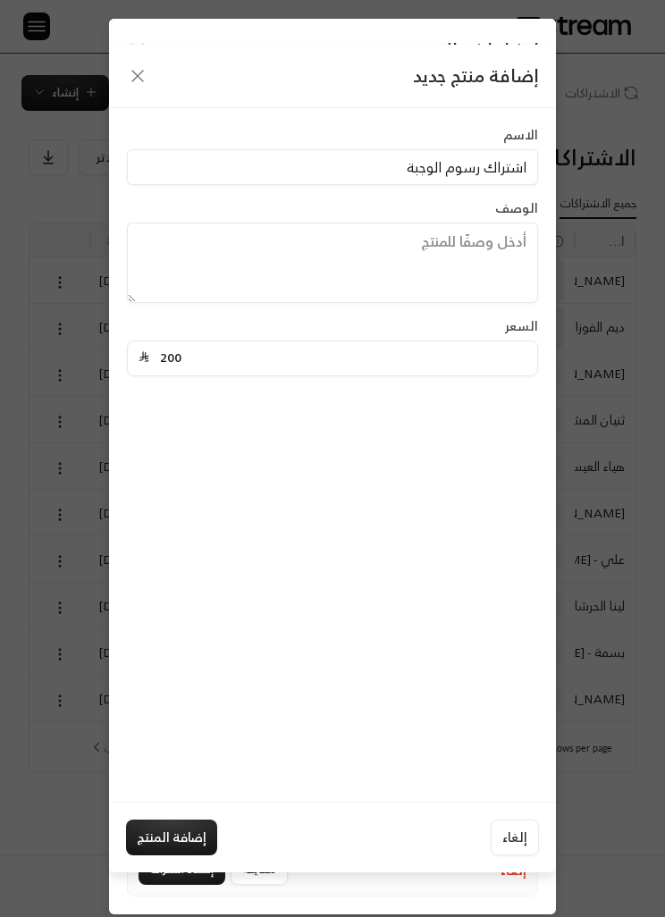
type input "200"
click at [432, 541] on div "الاسم اشتراك رسوم الوجبة الوصف السعر 200" at bounding box center [332, 455] width 447 height 694
click at [175, 856] on button "إضافة المنتج" at bounding box center [171, 838] width 91 height 36
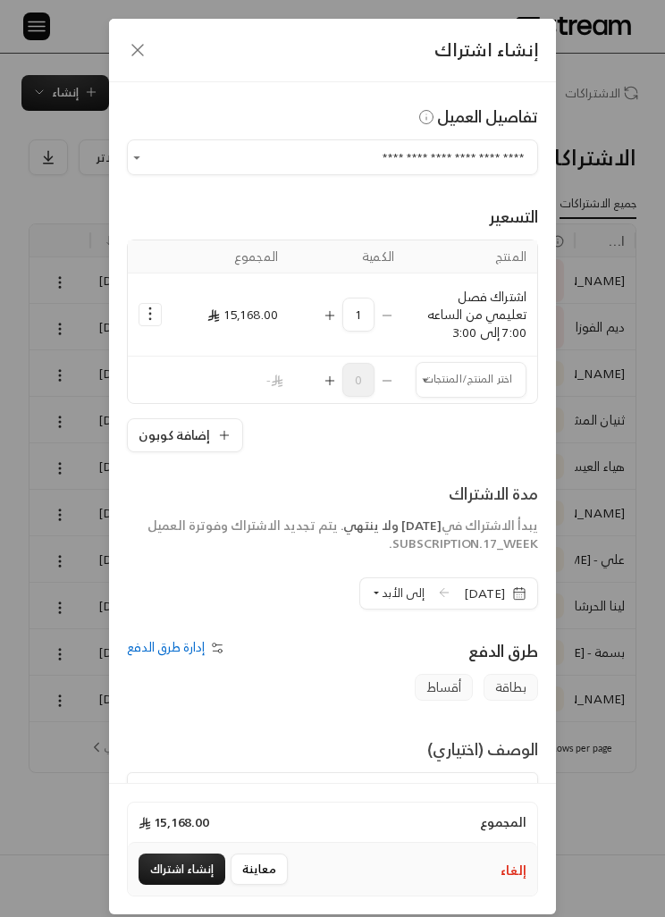
type input "0"
click at [488, 378] on input "اختر العميل" at bounding box center [471, 380] width 111 height 30
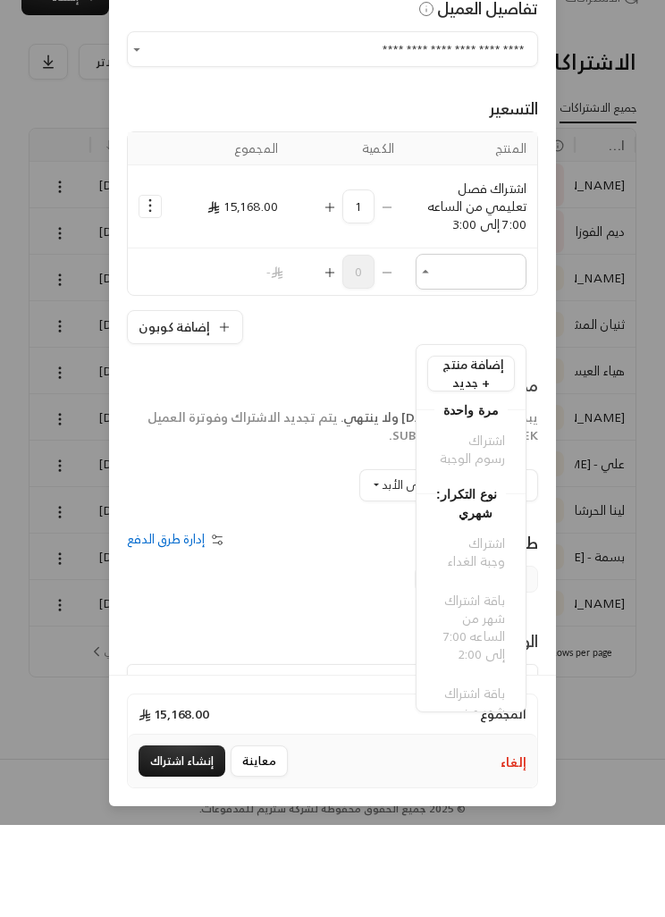
scroll to position [0, 0]
click at [488, 445] on span "إضافة منتج جديد +" at bounding box center [474, 465] width 62 height 40
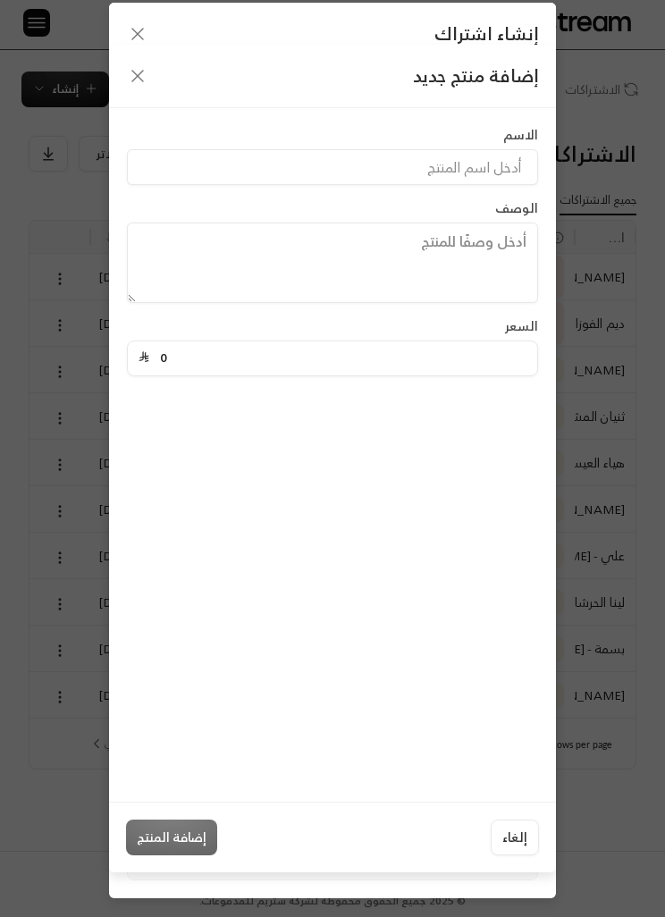
scroll to position [15, 0]
click at [502, 360] on input "0" at bounding box center [337, 359] width 377 height 34
click at [621, 179] on div "إضافة منتج جديد الاسم الوصف السعر 0 إلغاء إضافة المنتج" at bounding box center [332, 458] width 665 height 917
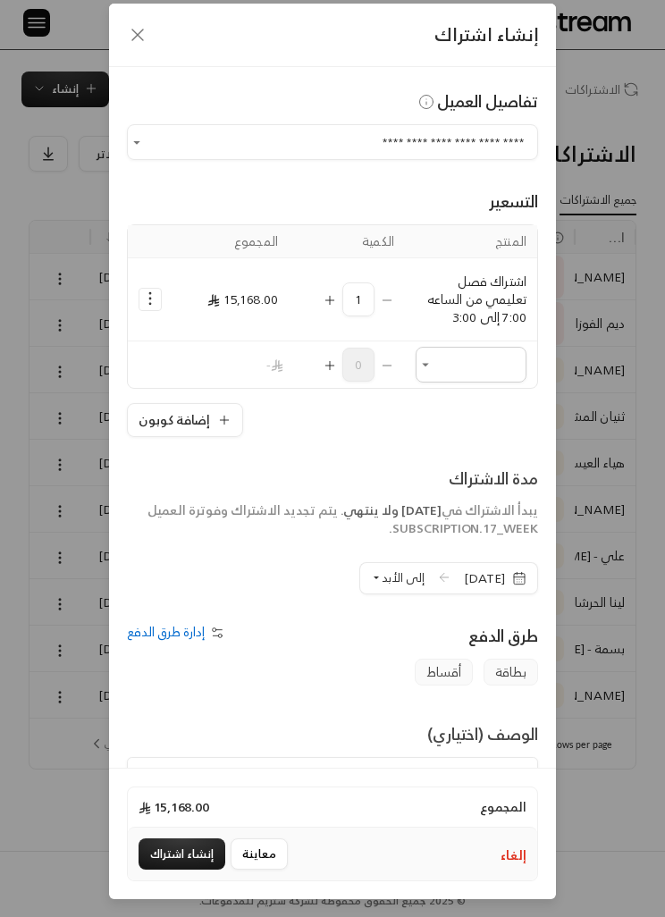
click at [132, 26] on icon "button" at bounding box center [137, 34] width 21 height 21
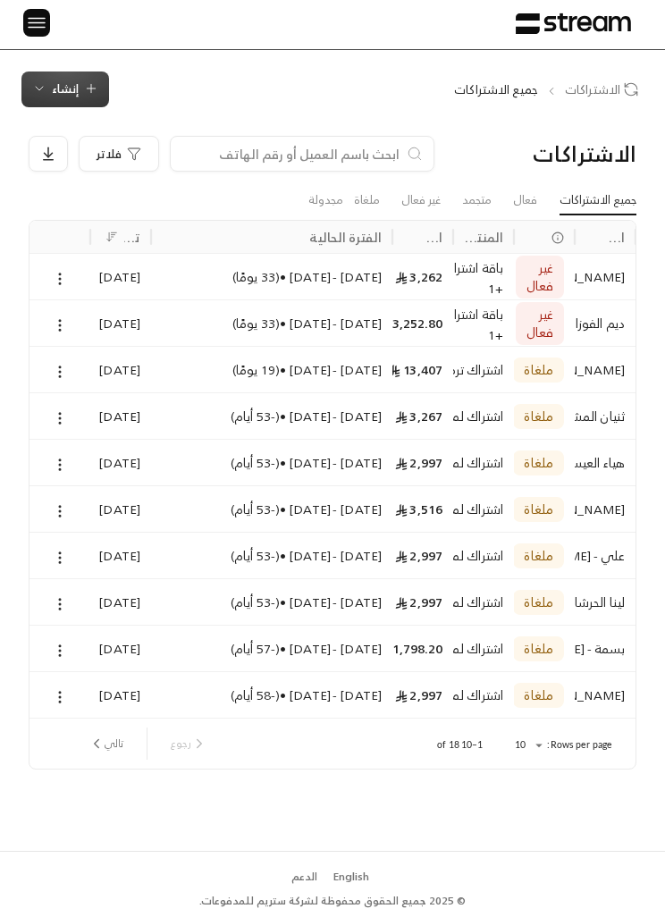
scroll to position [0, 0]
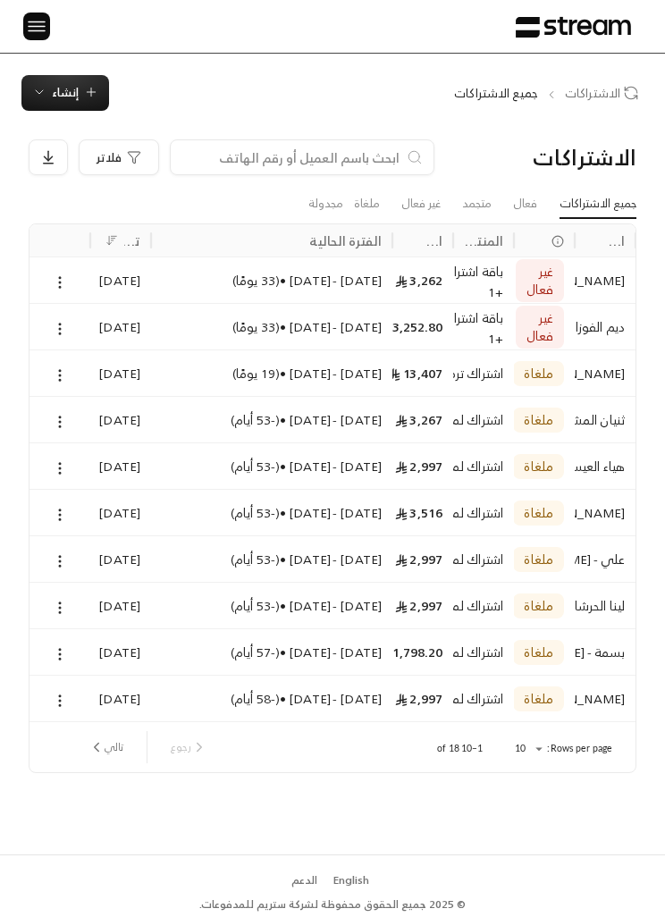
click at [38, 34] on img at bounding box center [36, 26] width 21 height 22
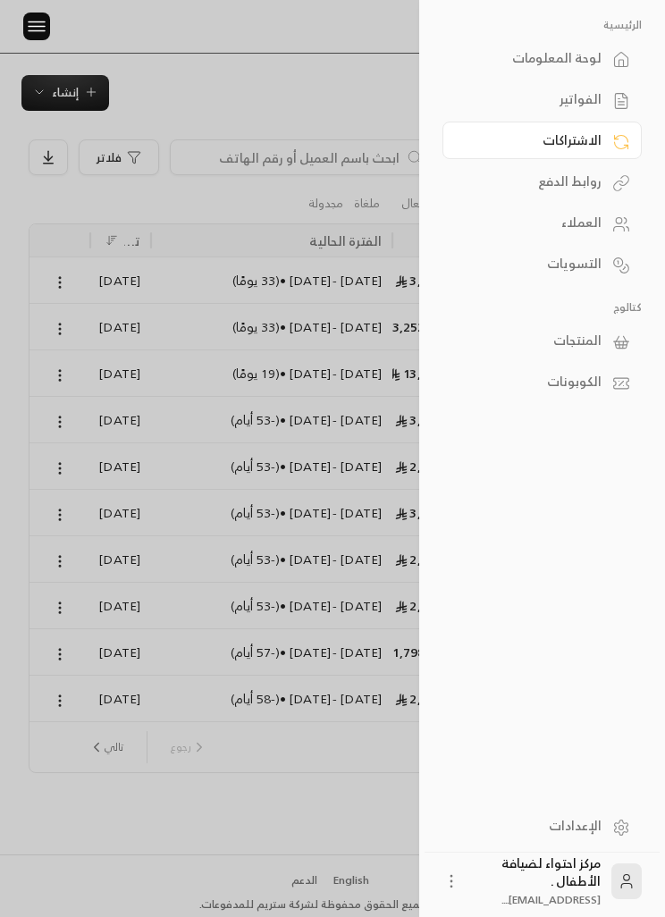
click at [565, 340] on div "المنتجات" at bounding box center [533, 341] width 137 height 18
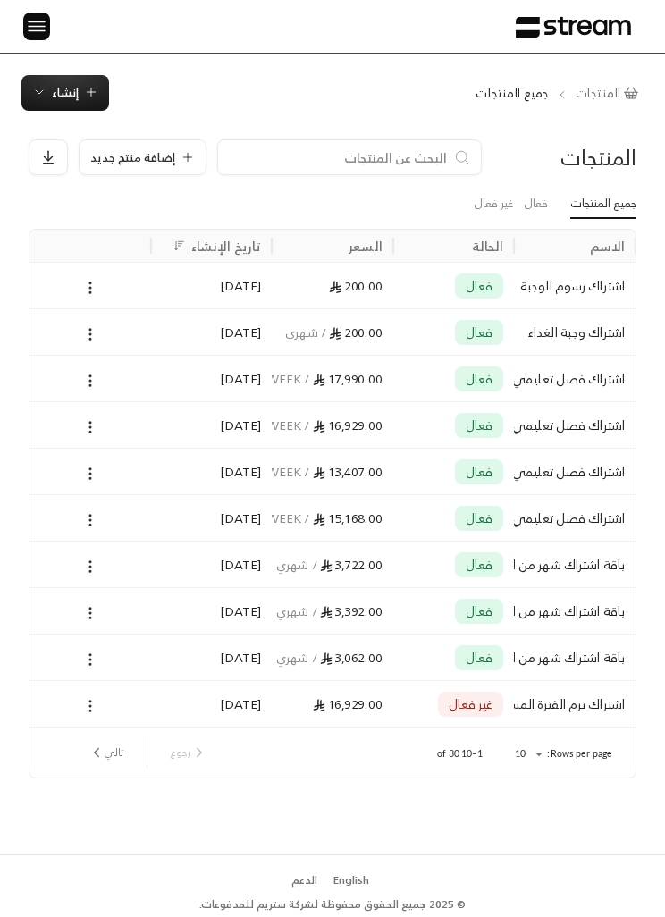
scroll to position [0, -1]
click at [55, 270] on div at bounding box center [90, 286] width 100 height 46
click at [72, 278] on div at bounding box center [90, 286] width 100 height 46
click at [91, 288] on icon at bounding box center [90, 288] width 16 height 16
click at [171, 393] on li "حذف" at bounding box center [144, 393] width 112 height 30
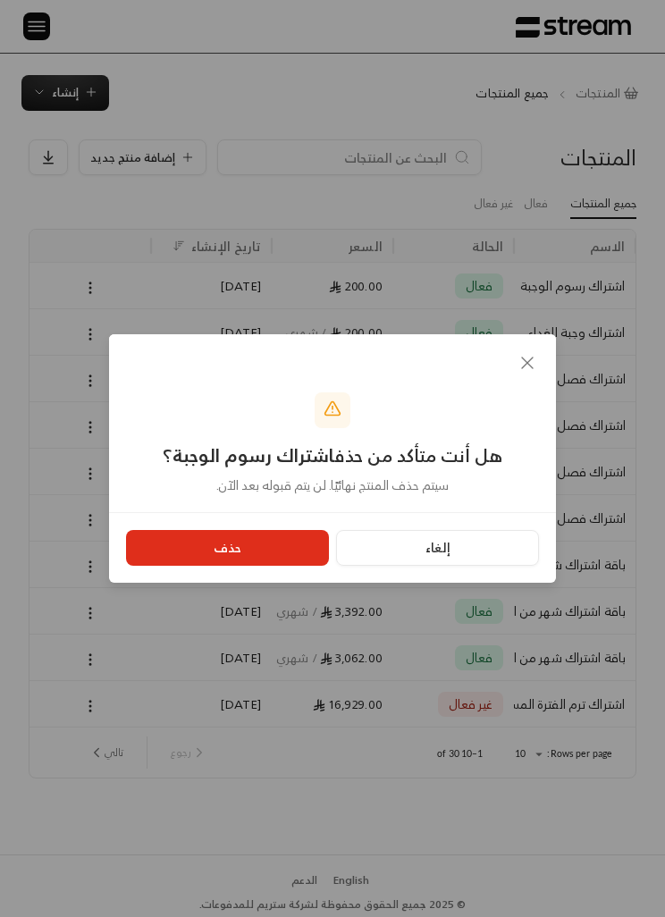
click at [204, 548] on button "حذف" at bounding box center [227, 548] width 203 height 36
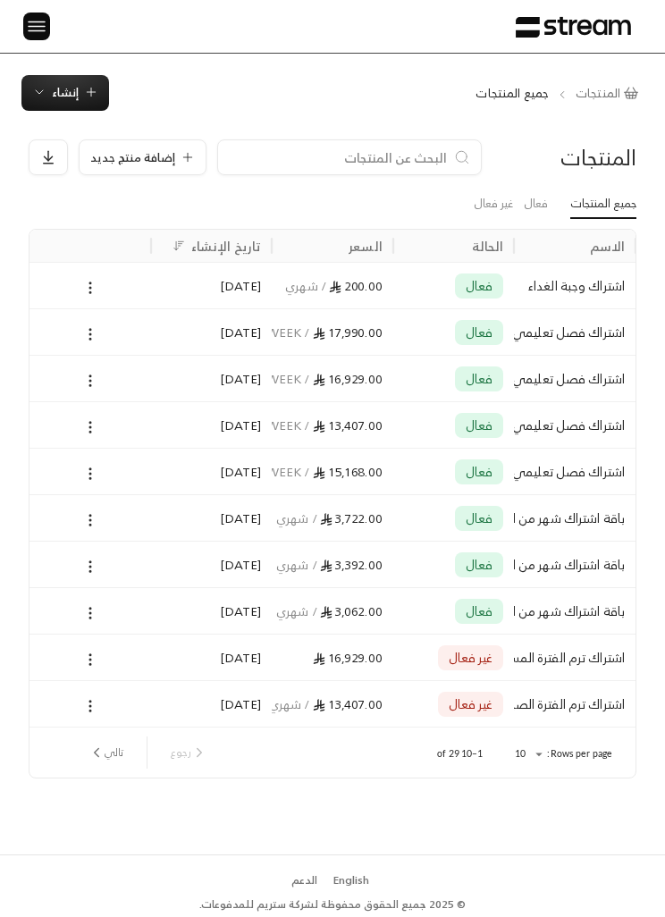
scroll to position [0, -1]
click at [35, 17] on img at bounding box center [36, 26] width 21 height 22
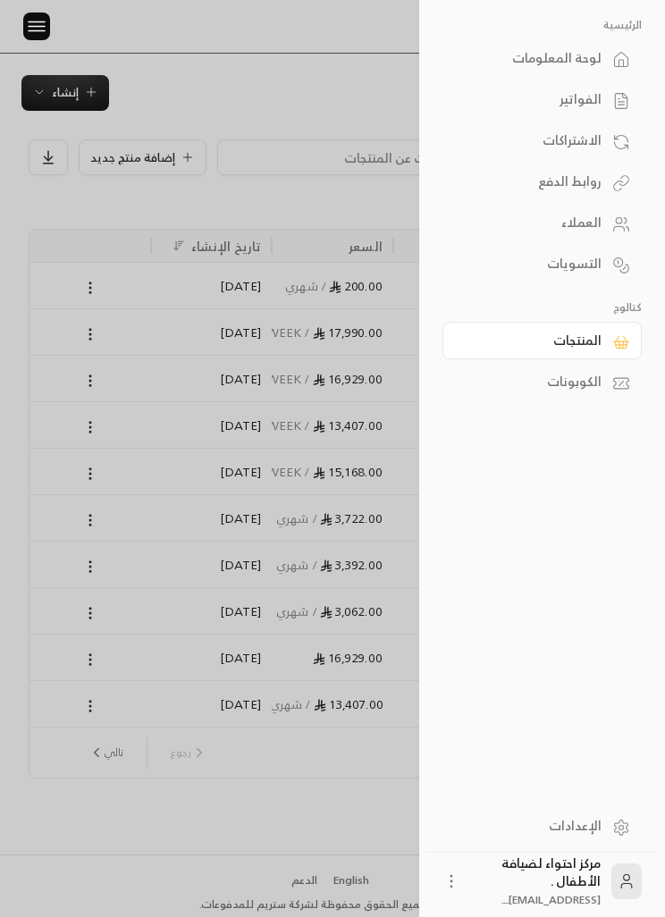
click at [588, 101] on div "الفواتير" at bounding box center [533, 99] width 137 height 18
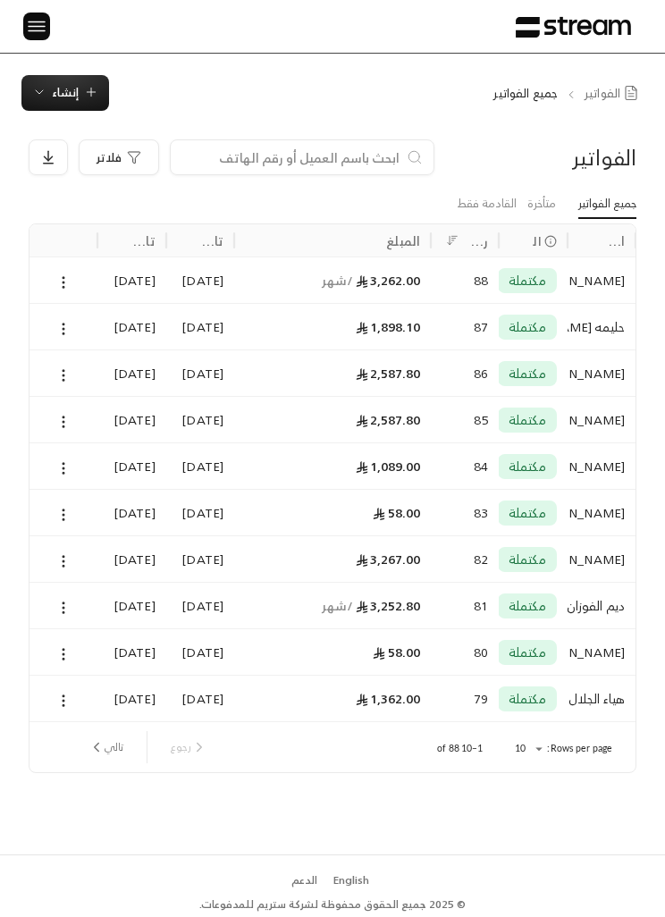
click at [119, 742] on button "تالي" at bounding box center [105, 747] width 49 height 30
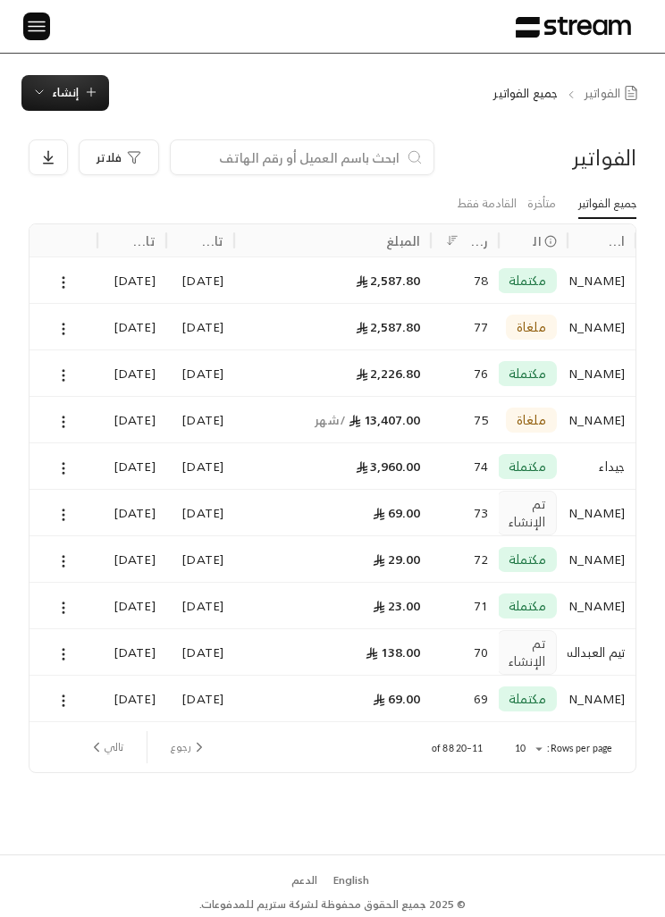
click at [113, 754] on button "تالي" at bounding box center [105, 747] width 49 height 30
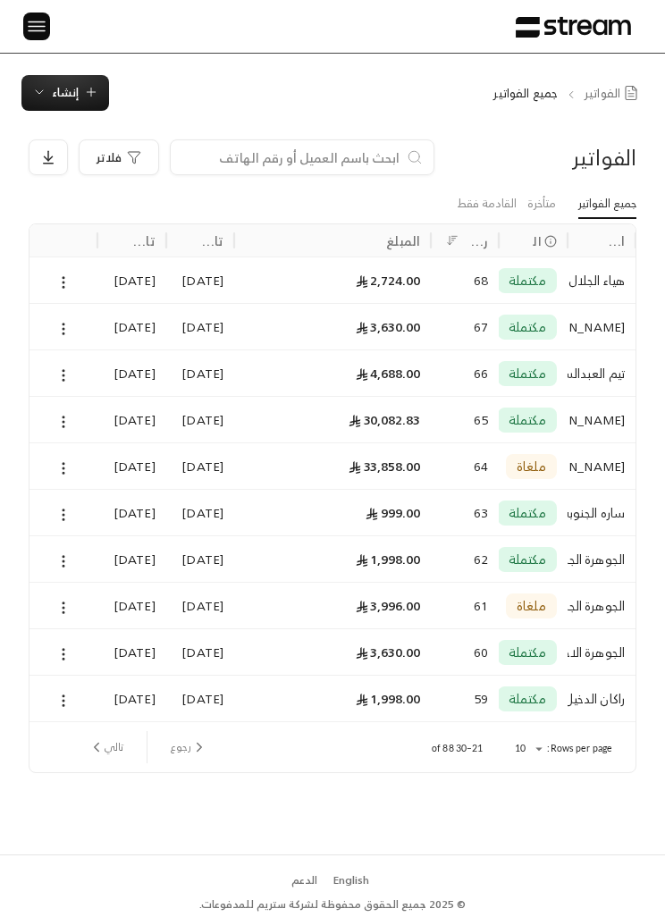
click at [251, 163] on input at bounding box center [291, 158] width 218 height 20
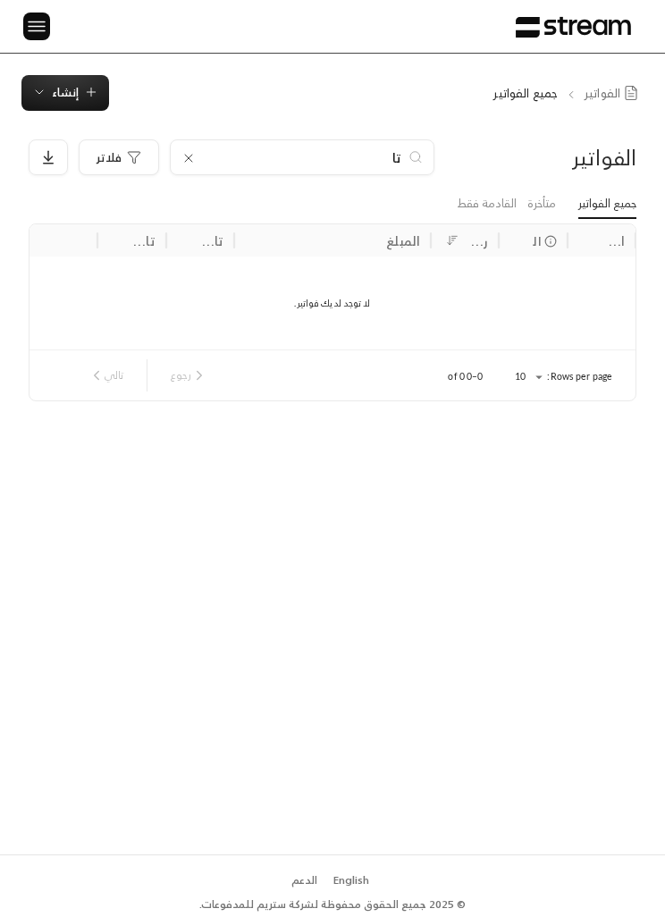
type input "ت"
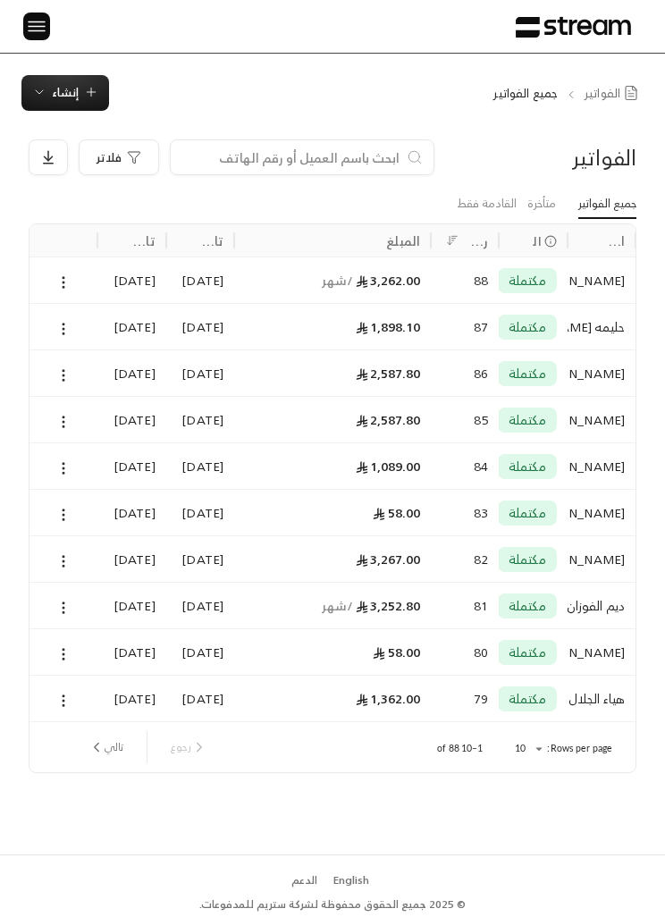
click at [111, 749] on button "تالي" at bounding box center [105, 747] width 49 height 30
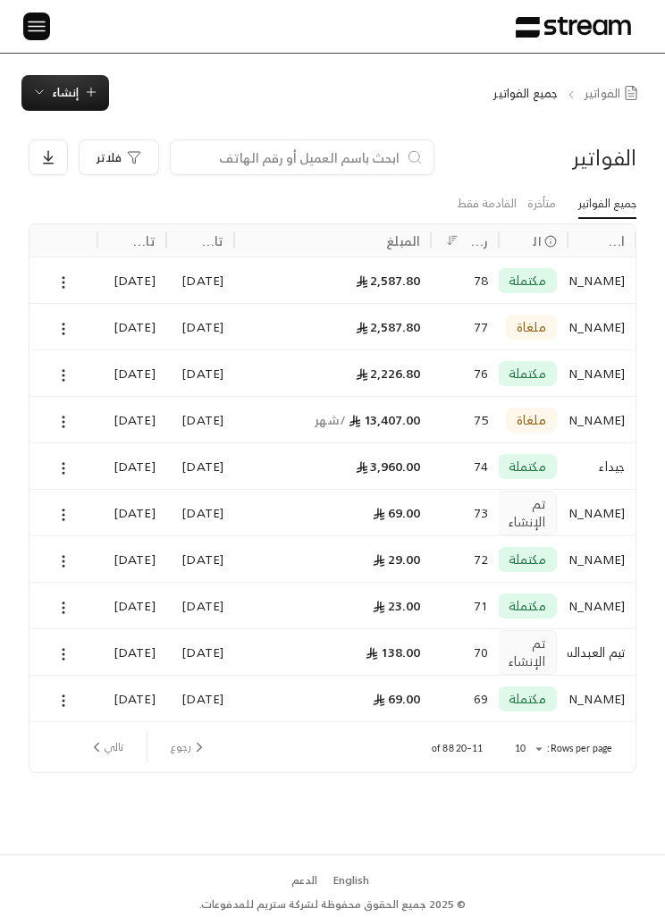
click at [99, 746] on icon "next page" at bounding box center [97, 748] width 16 height 16
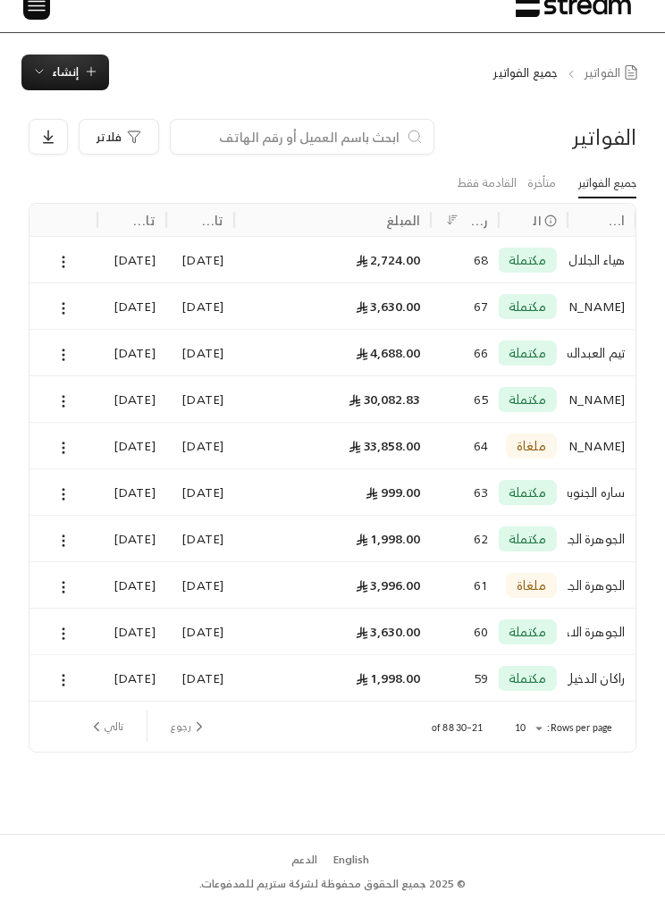
scroll to position [4, 0]
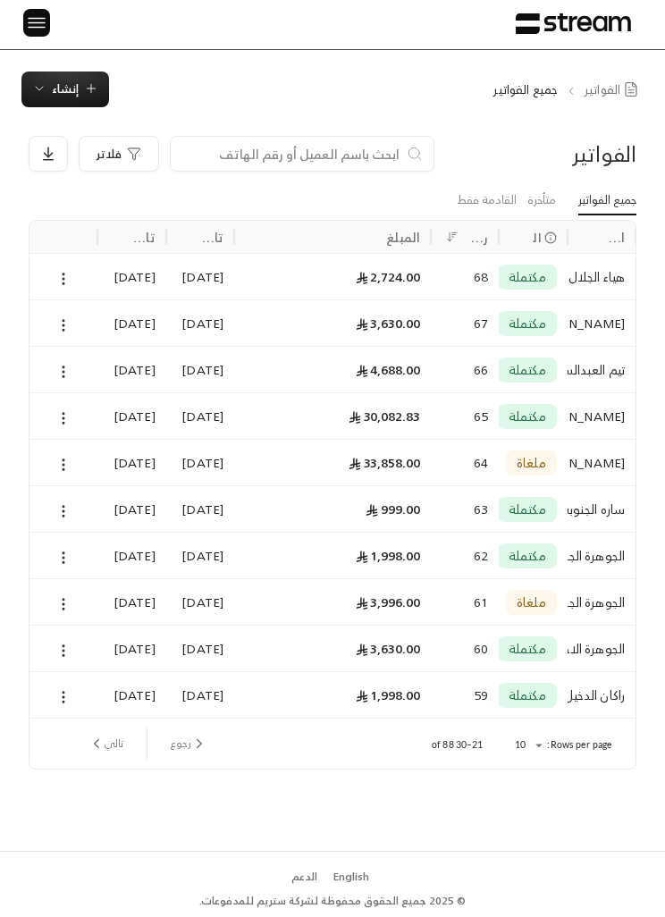
click at [96, 736] on icon "next page" at bounding box center [97, 744] width 16 height 16
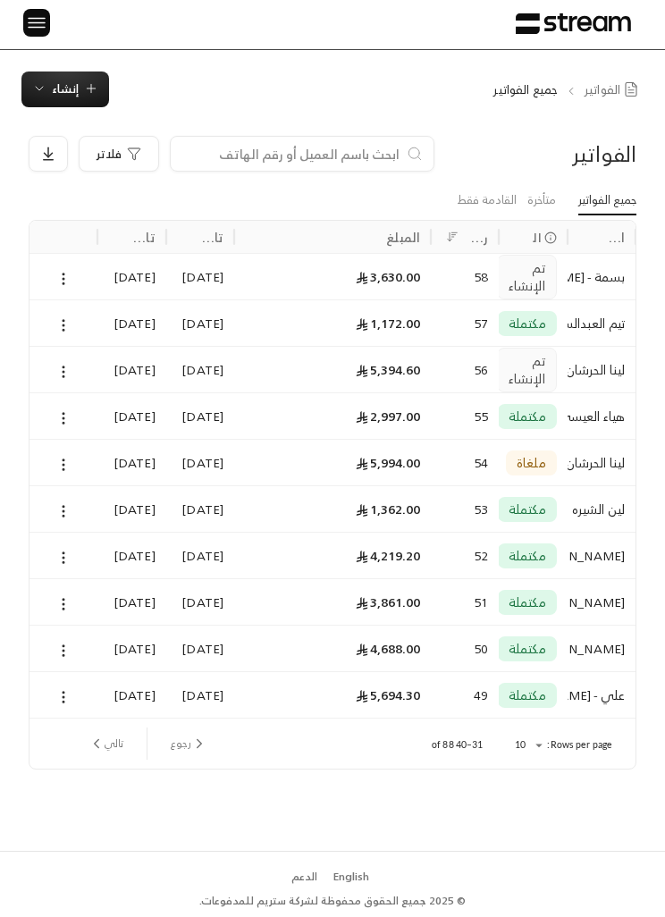
scroll to position [0, 0]
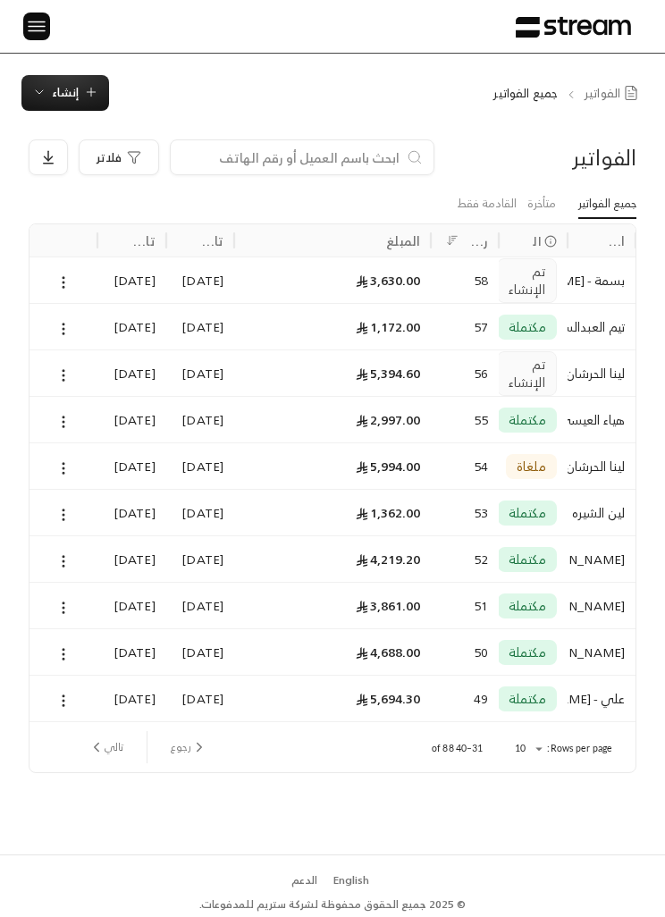
click at [29, 22] on img at bounding box center [36, 26] width 21 height 22
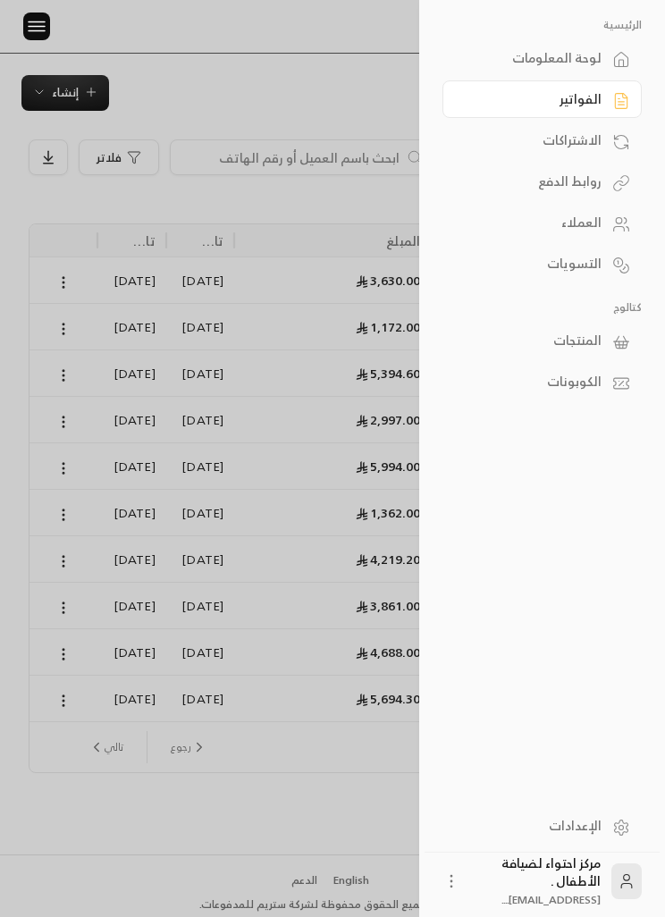
click at [562, 216] on div "العملاء" at bounding box center [533, 223] width 137 height 18
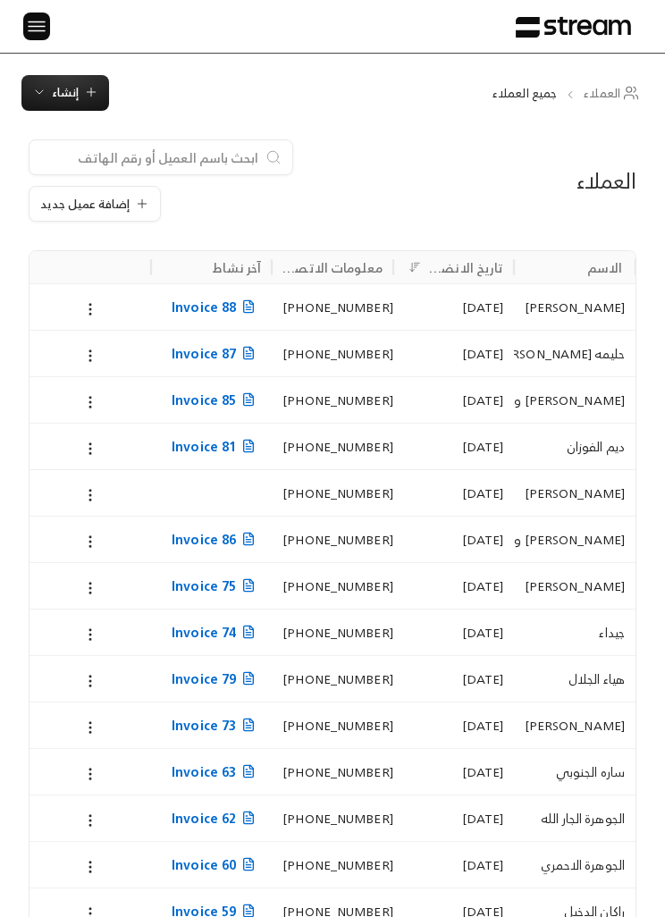
click at [122, 162] on input at bounding box center [149, 158] width 218 height 20
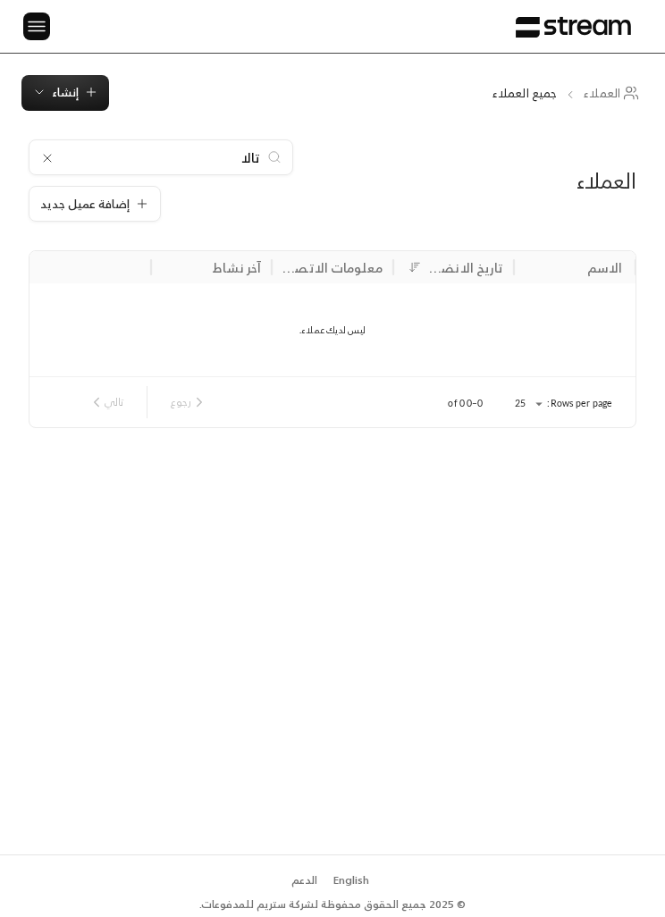
type input "تالا"
click at [73, 199] on span "إضافة عميل جديد" at bounding box center [84, 205] width 89 height 12
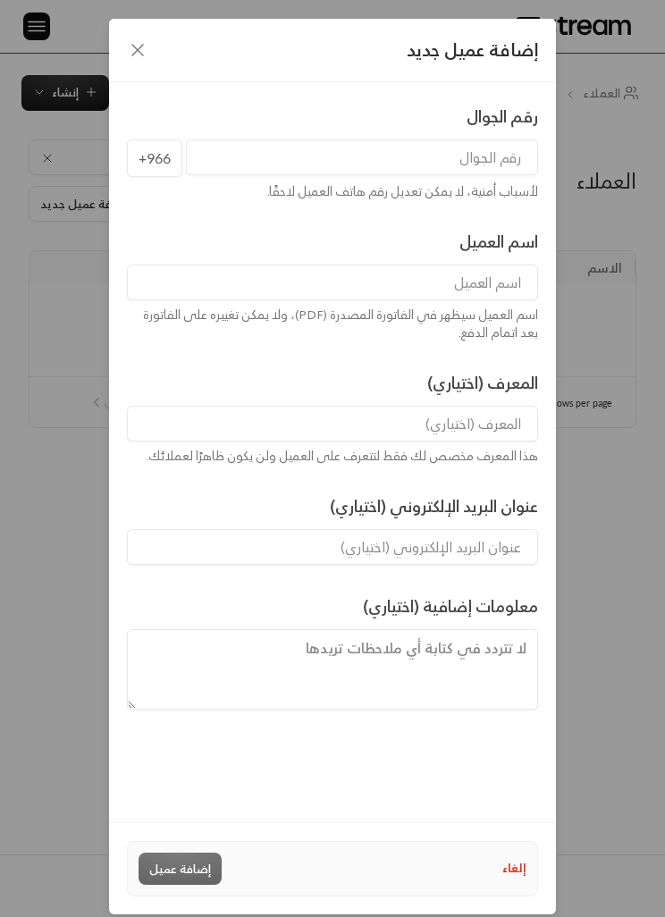
click at [231, 157] on input "tel" at bounding box center [362, 158] width 352 height 36
click at [484, 281] on input at bounding box center [332, 283] width 411 height 36
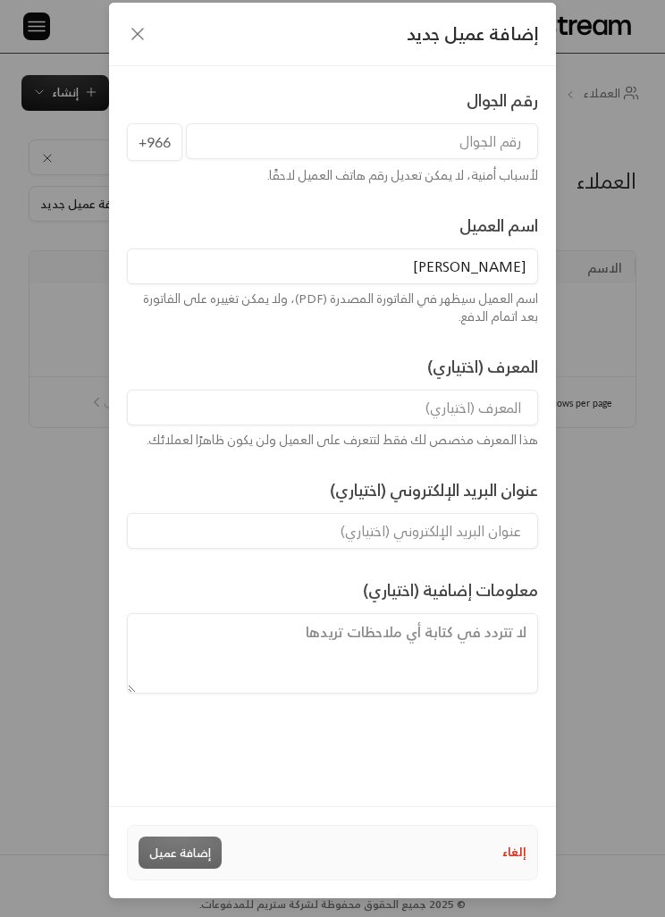
scroll to position [74, 0]
type input "[PERSON_NAME]"
click at [473, 123] on input "tel" at bounding box center [362, 141] width 352 height 36
click at [487, 123] on input "tel" at bounding box center [362, 141] width 352 height 36
paste input "[PHONE_NUMBER]"
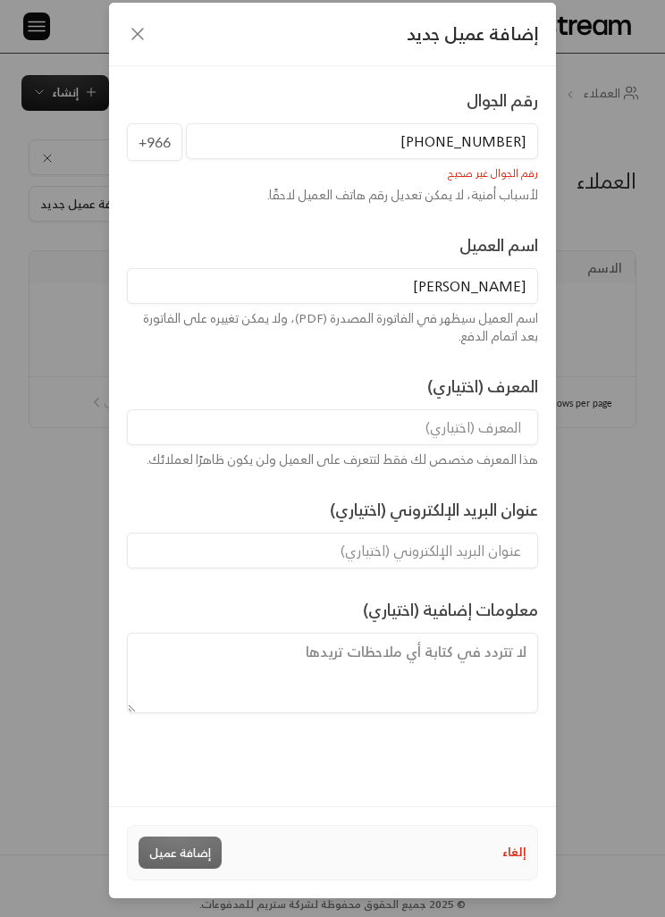
click at [519, 123] on input "[PHONE_NUMBER]" at bounding box center [362, 141] width 352 height 36
click at [432, 123] on input "966543439348" at bounding box center [362, 141] width 352 height 36
click at [421, 123] on input "966543439348" at bounding box center [362, 141] width 352 height 36
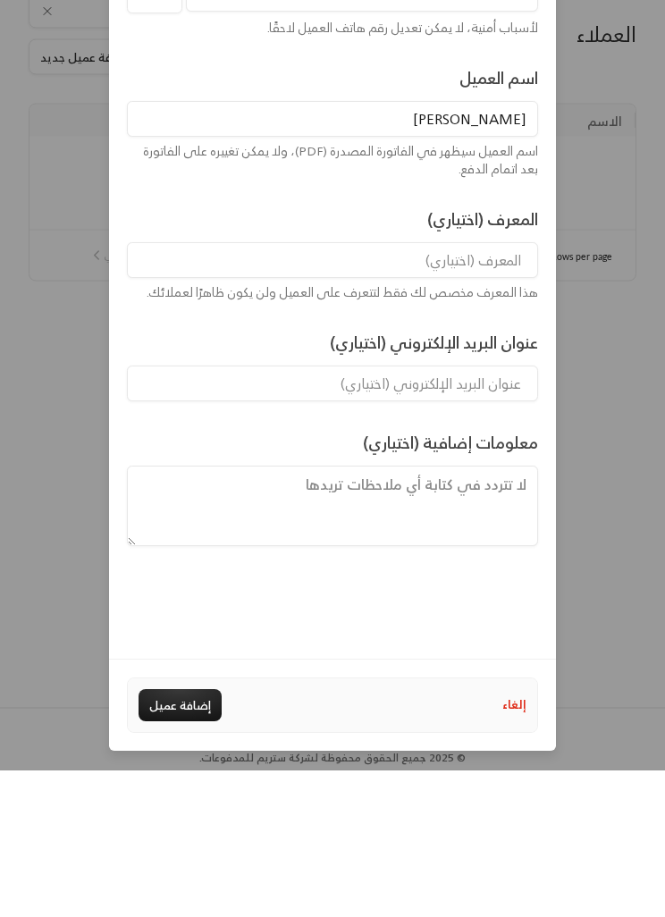
type input "543439348"
click at [407, 581] on div "رقم الجوال [PHONE_NUMBER] لأسباب أمنية، لا يمكن تعديل رقم هاتف العميل لاحقًا. ا…" at bounding box center [332, 436] width 447 height 740
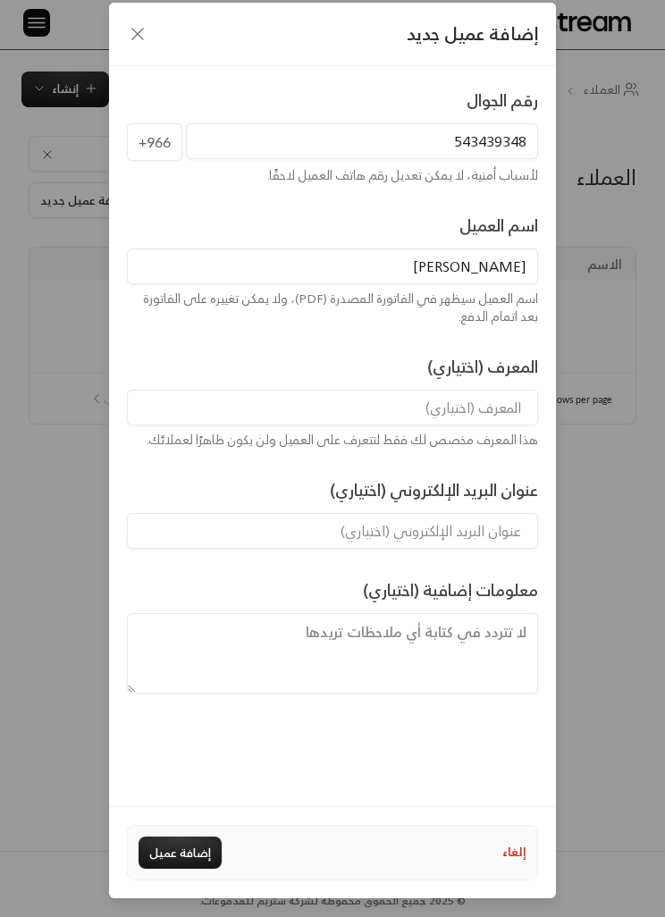
click at [176, 869] on button "إضافة عميل" at bounding box center [180, 853] width 83 height 32
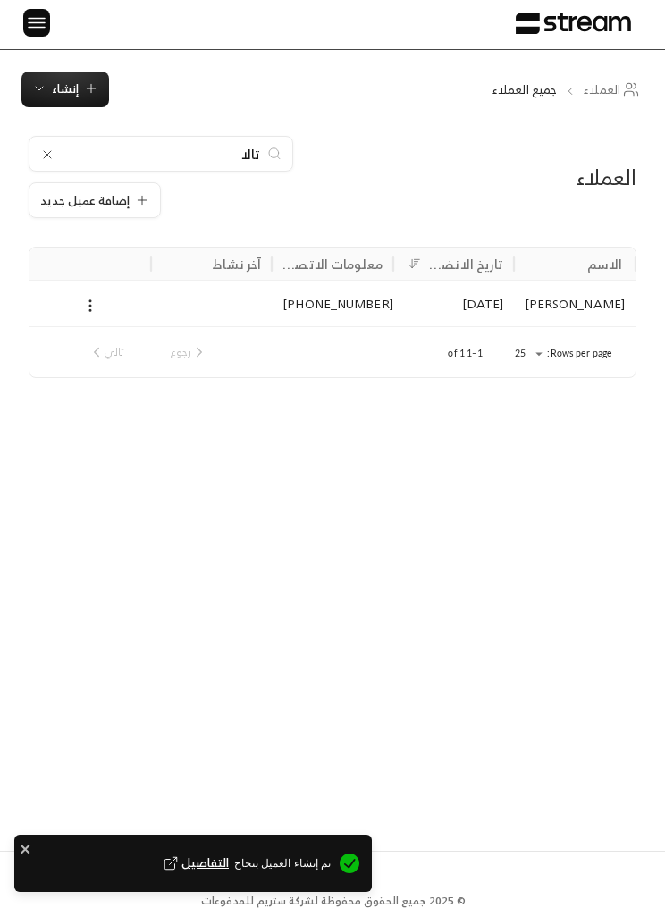
click at [64, 150] on input "تالا" at bounding box center [161, 154] width 199 height 20
click at [57, 142] on div "تالا" at bounding box center [161, 154] width 265 height 36
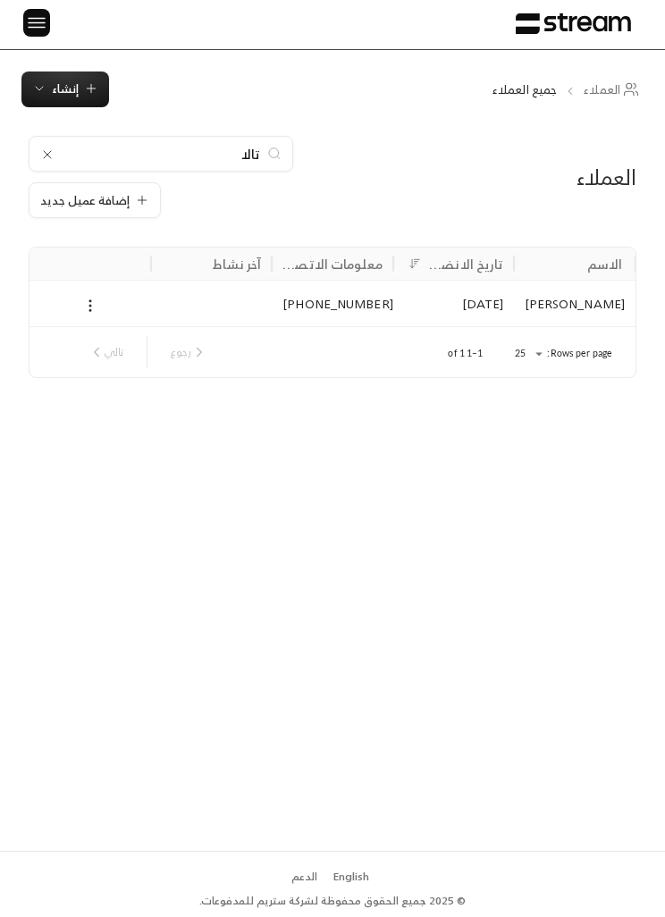
click at [49, 146] on div at bounding box center [47, 154] width 14 height 16
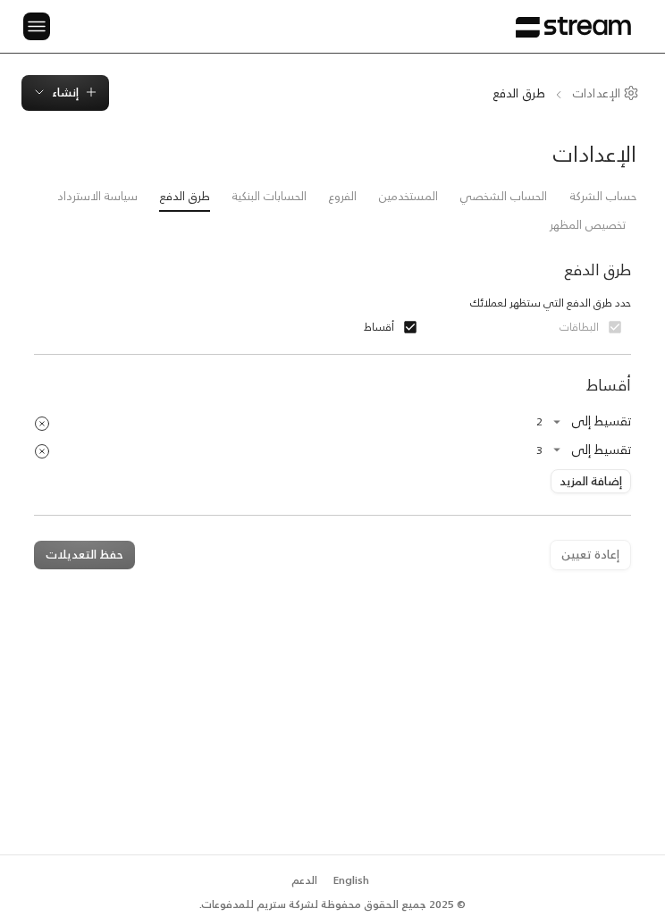
click at [609, 333] on label "البطاقات" at bounding box center [596, 327] width 72 height 32
click at [80, 186] on link "سياسة الاسترداد" at bounding box center [97, 196] width 80 height 29
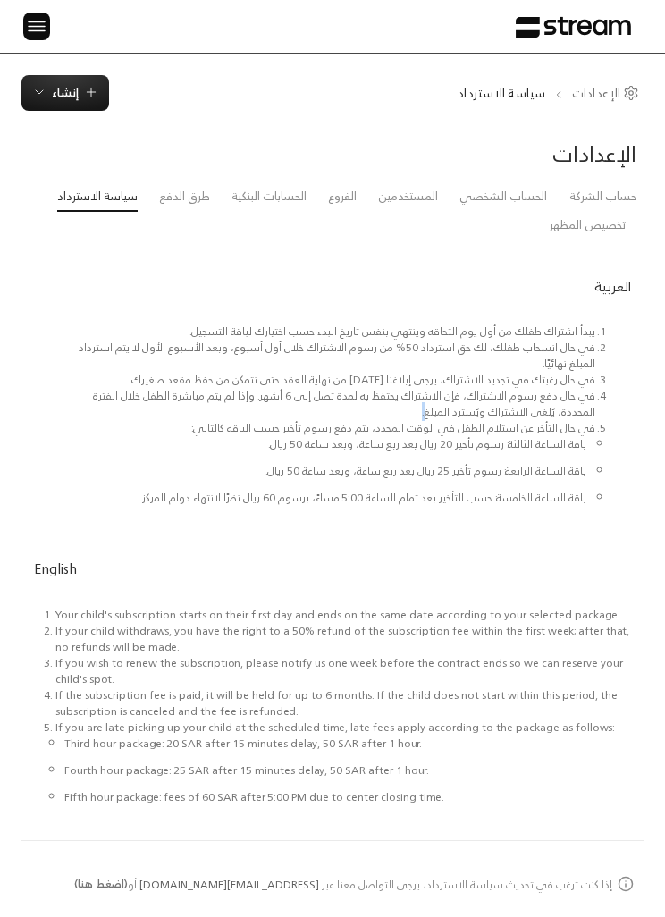
click at [596, 395] on li "في حال دفع رسوم الاشتراك، فإن الاشتراك يحتفظ به لمدة تصل إلى 6 أشهر. وإذا لم يت…" at bounding box center [325, 404] width 540 height 32
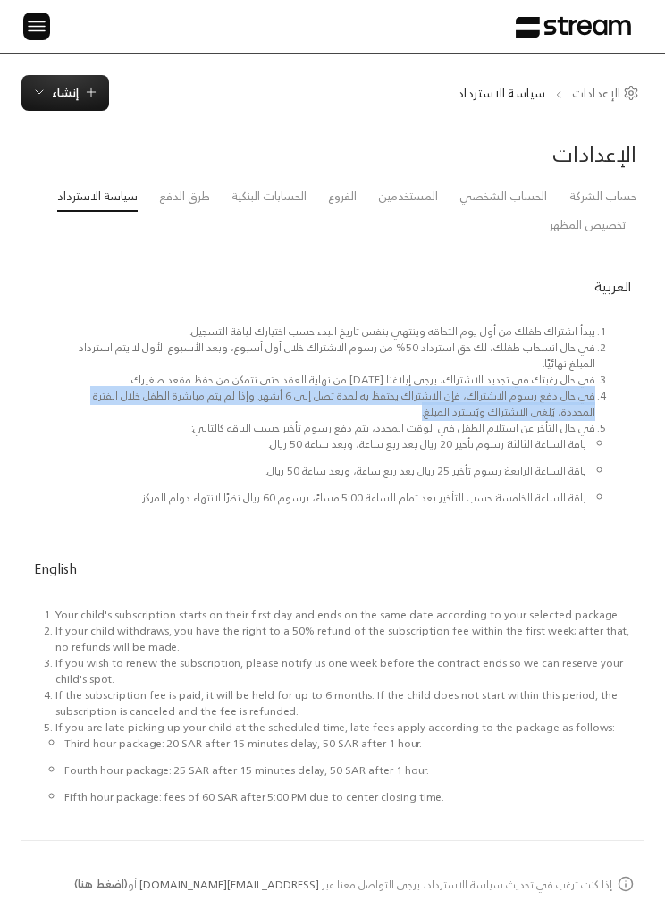
click at [404, 556] on div "English" at bounding box center [333, 567] width 624 height 53
